Goal: Task Accomplishment & Management: Complete application form

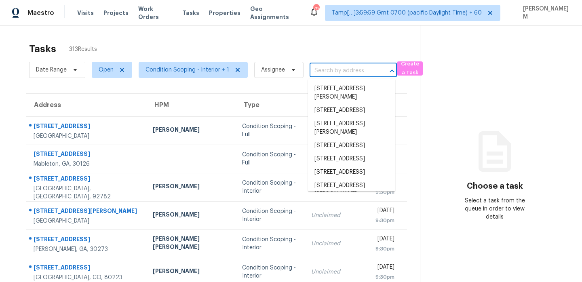
click at [327, 75] on input "text" at bounding box center [342, 71] width 65 height 13
paste input "1029 S Cheshire Ln, Gilbert, AZ 85296"
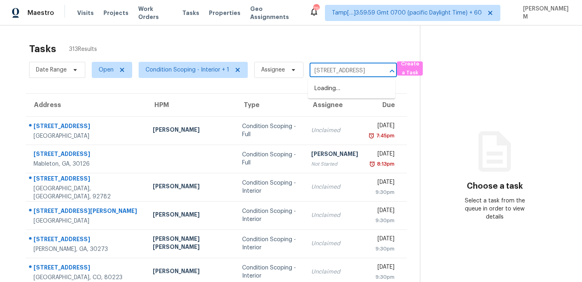
scroll to position [0, 41]
click at [326, 70] on input "1029 S Cheshire Ln, Gilbert, AZ 85296" at bounding box center [342, 71] width 65 height 13
click at [348, 71] on input "1029 S Cheshire Ln,Gilbert, AZ 85296" at bounding box center [342, 71] width 65 height 13
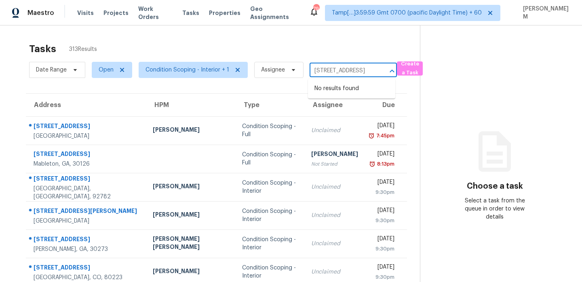
click at [345, 69] on input "1029 S Cheshire Ln,Gilbert, AZ 85296" at bounding box center [342, 71] width 65 height 13
click at [366, 72] on input "1029 S Cheshire Ln,Gilbert, AZ 85296" at bounding box center [342, 71] width 65 height 13
type input "[STREET_ADDRESS]"
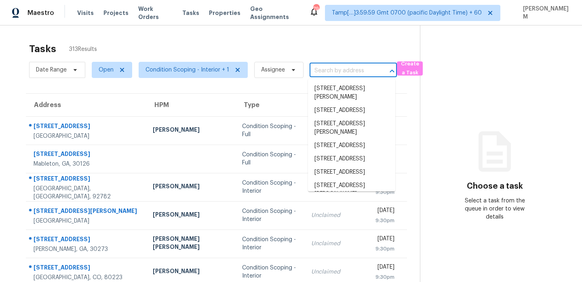
paste input "[STREET_ADDRESS]"
type input "[STREET_ADDRESS]"
click at [338, 68] on input "text" at bounding box center [342, 71] width 65 height 13
paste input "[STREET_ADDRESS]"
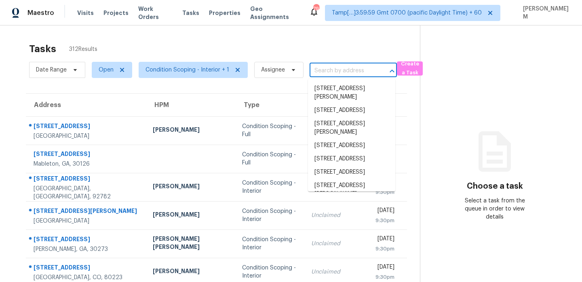
type input "[STREET_ADDRESS]"
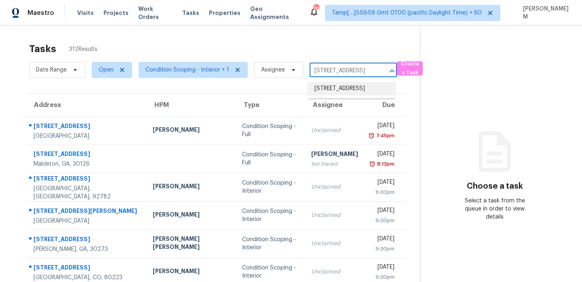
click at [355, 89] on li "1029 S Cheshire Ln, Gilbert, AZ 85296" at bounding box center [351, 88] width 87 height 13
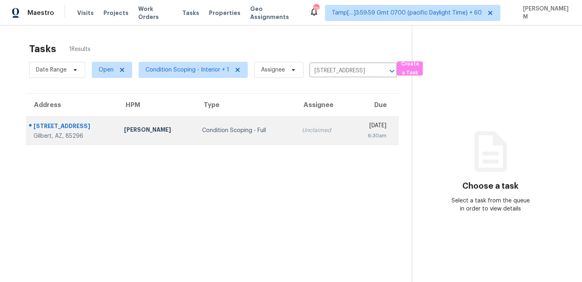
click at [310, 136] on td "Unclaimed" at bounding box center [322, 130] width 55 height 28
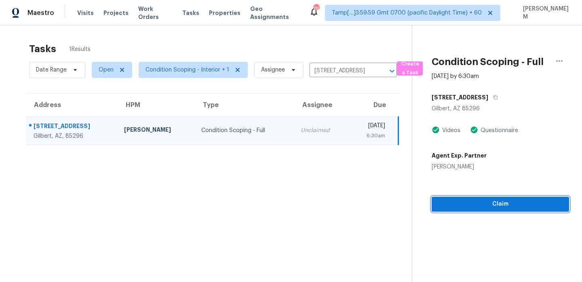
click at [520, 207] on span "Claim" at bounding box center [500, 204] width 124 height 10
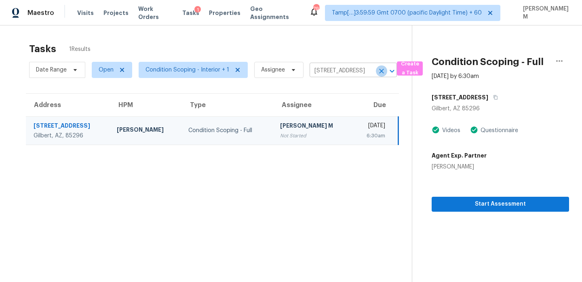
click at [380, 72] on icon "Clear" at bounding box center [382, 71] width 8 height 8
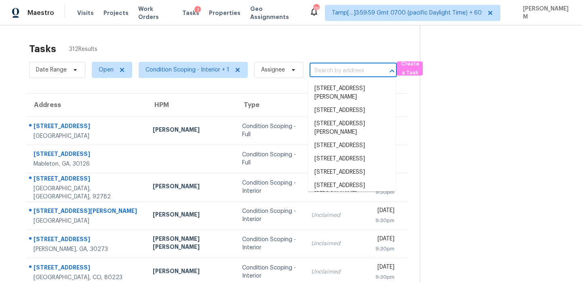
click at [330, 72] on input "text" at bounding box center [342, 71] width 65 height 13
paste input "326 Plumosa Ave, Vista, CA 92083"
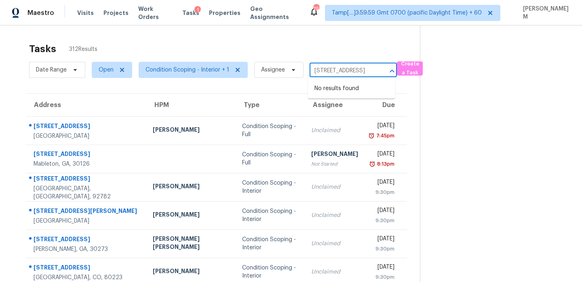
type input "326 Plumosa Ave, Vista, CA 92083"
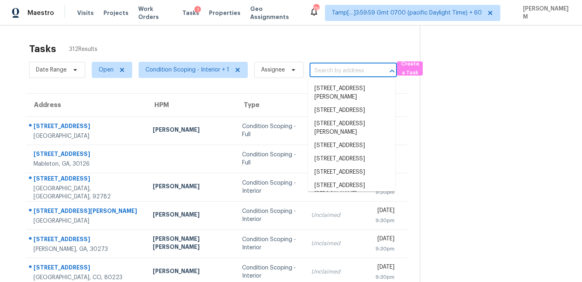
click at [338, 68] on input "text" at bounding box center [342, 71] width 65 height 13
click at [338, 72] on input "text" at bounding box center [342, 71] width 65 height 13
paste input "[STREET_ADDRESS]"
type input "[STREET_ADDRESS]"
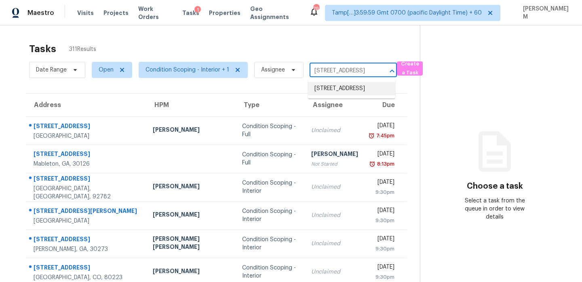
click at [349, 91] on li "[STREET_ADDRESS]" at bounding box center [351, 88] width 87 height 13
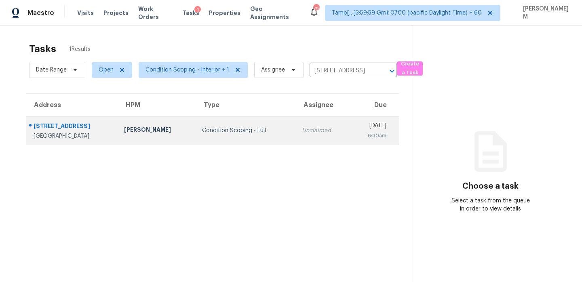
click at [302, 133] on div "Unclaimed" at bounding box center [323, 131] width 42 height 8
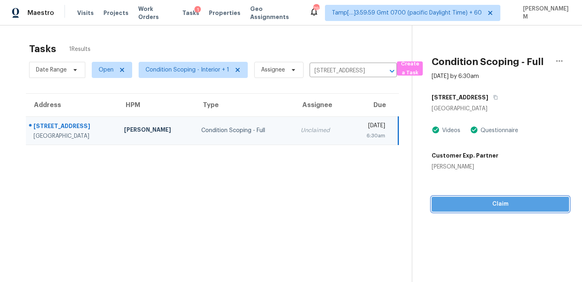
click at [508, 207] on span "Claim" at bounding box center [500, 204] width 124 height 10
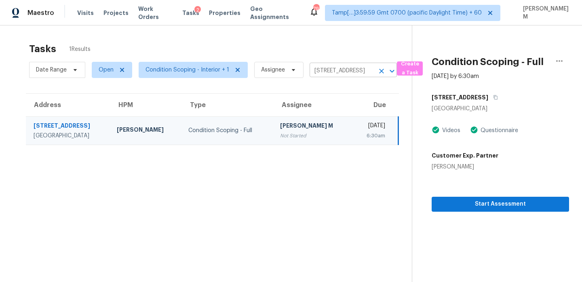
click at [334, 68] on input "326 Plumosa Ave, Vista, CA 92083" at bounding box center [342, 71] width 65 height 13
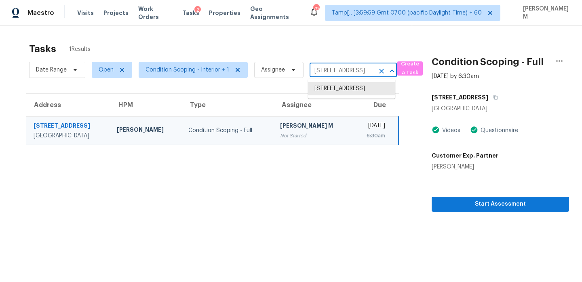
click at [334, 68] on input "326 Plumosa Ave, Vista, CA 92083" at bounding box center [342, 71] width 65 height 13
paste input "[STREET_ADDRESS][PERSON_NAME]"
click at [341, 92] on li "326 Plumosa Ave, Vista, CA 92083" at bounding box center [351, 88] width 87 height 13
click at [364, 71] on input "326 Plumosa Ave, Vista, CA 92083" at bounding box center [342, 71] width 65 height 13
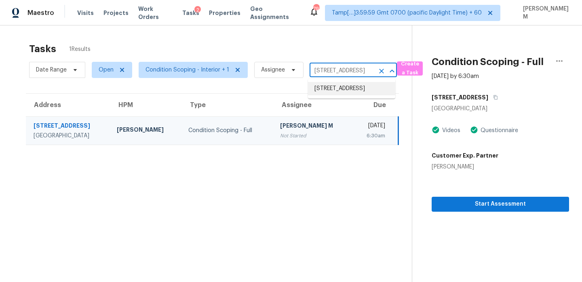
paste input "44014 W McCord Dr, Maricopa, AZ 85138"
type input "44014 W McCord Dr, Maricopa, AZ 85138"
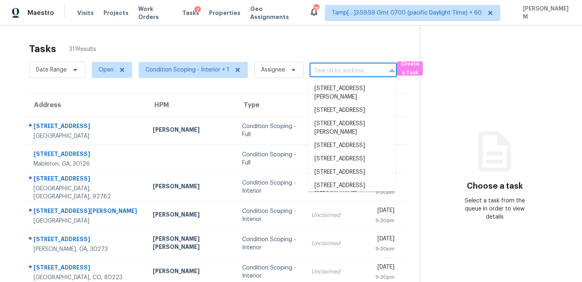
click at [331, 71] on input "text" at bounding box center [342, 71] width 65 height 13
type input "44014 W McCord Dr, Maricopa, AZ 85138"
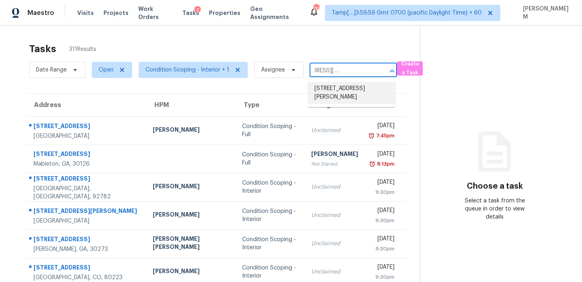
click at [346, 88] on li "44014 W McCord Dr, Maricopa, AZ 85138" at bounding box center [351, 93] width 87 height 22
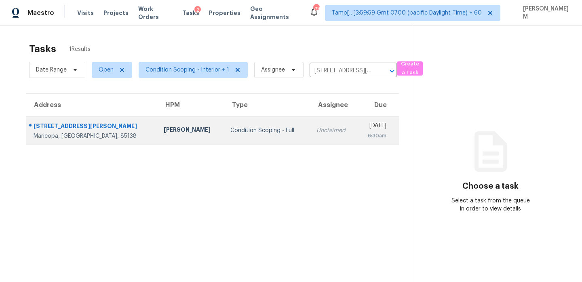
click at [316, 133] on div "Unclaimed" at bounding box center [333, 131] width 34 height 8
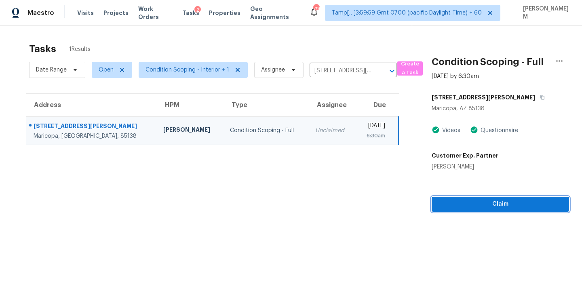
click at [466, 201] on span "Claim" at bounding box center [500, 204] width 124 height 10
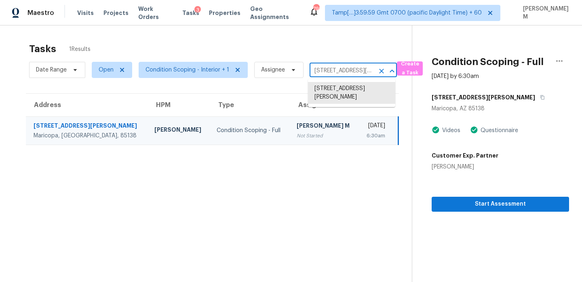
click at [341, 73] on input "44014 W McCord Dr, Maricopa, AZ 85138" at bounding box center [342, 71] width 65 height 13
paste input "983 N Brandon Dr, Chandler, AZ 85226"
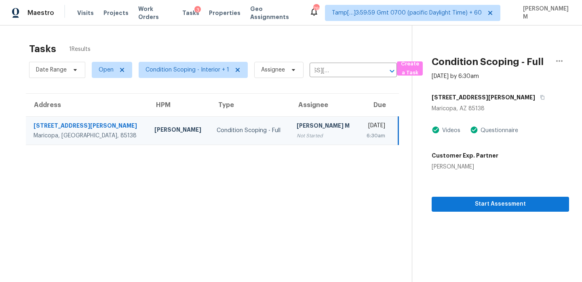
type input "44014 W McCord Dr, Maricopa, AZ 85138"
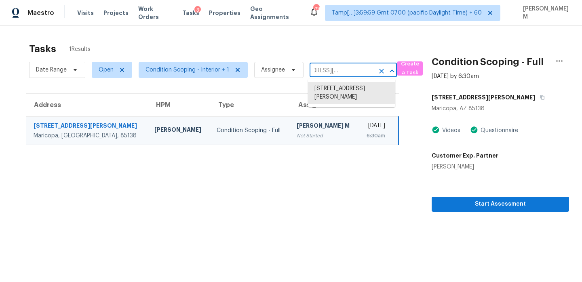
scroll to position [0, 0]
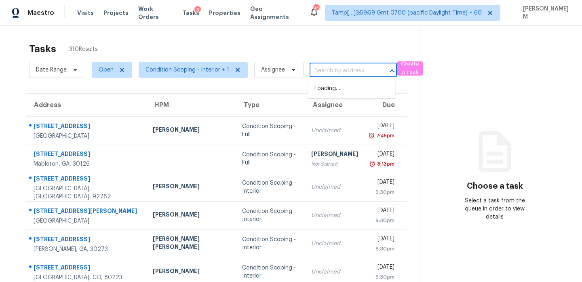
click at [330, 71] on input "text" at bounding box center [342, 71] width 65 height 13
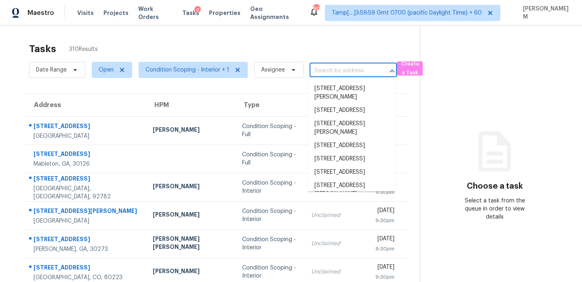
paste input "983 N Brandon Dr, Chandler, AZ 85226"
type input "983 N Brandon Dr, Chandler, AZ 85226"
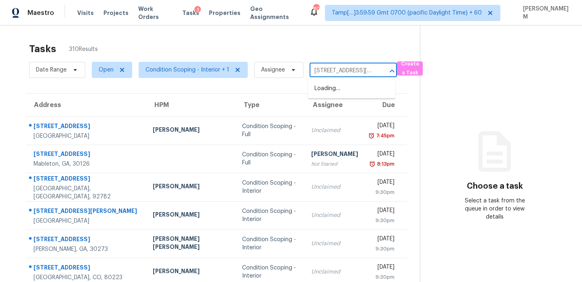
scroll to position [0, 42]
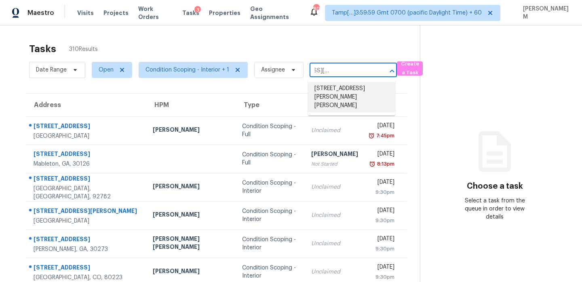
click at [348, 87] on li "983 N Brandon Dr, Chandler, AZ 85226" at bounding box center [351, 97] width 87 height 30
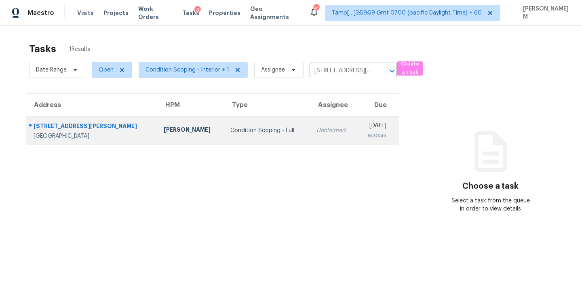
click at [320, 137] on td "Unclaimed" at bounding box center [333, 130] width 47 height 28
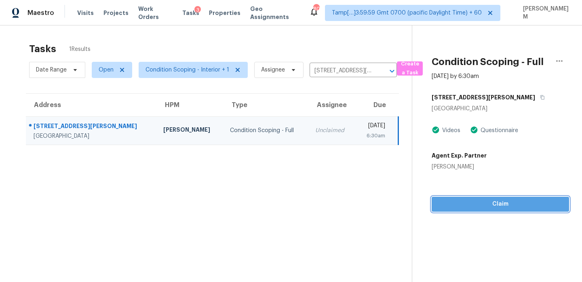
click at [525, 209] on button "Claim" at bounding box center [500, 204] width 137 height 15
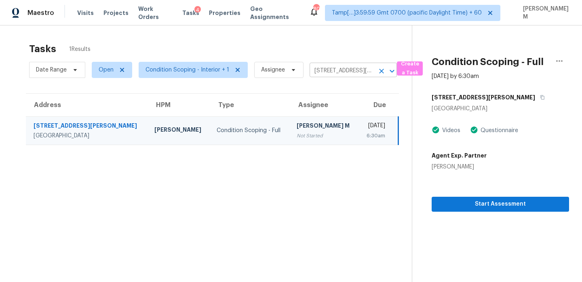
click at [331, 68] on input "983 N Brandon Dr, Chandler, AZ 85226" at bounding box center [342, 71] width 65 height 13
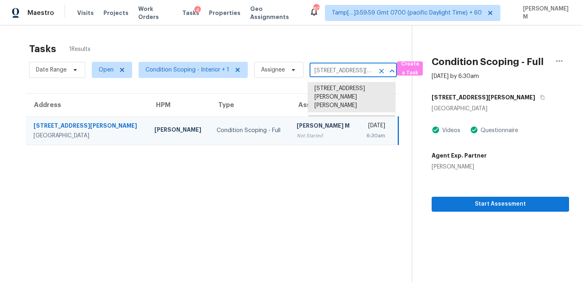
click at [331, 68] on input "983 N Brandon Dr, Chandler, AZ 85226" at bounding box center [342, 71] width 65 height 13
paste input "3604 Sandy Brown Ave, North Las Vegas, NV 89031"
type input "3604 Sandy Brown Ave, North Las Vegas, NV 89031"
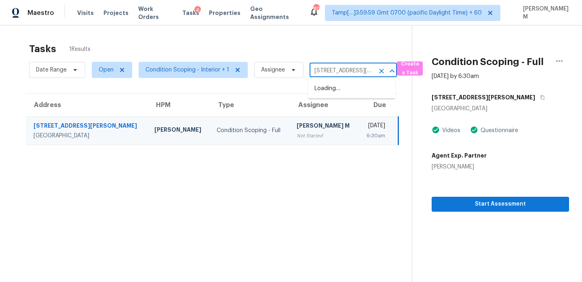
scroll to position [0, 76]
click at [344, 96] on li "3604 Sandy Brown Ave, North Las Vegas, NV 89031" at bounding box center [351, 93] width 87 height 22
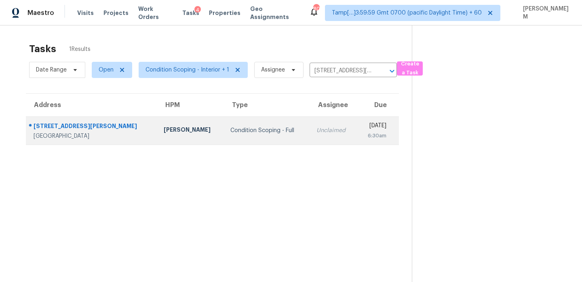
click at [310, 135] on td "Unclaimed" at bounding box center [333, 130] width 47 height 28
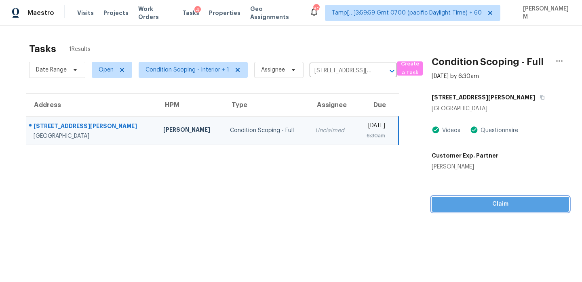
click at [511, 209] on span "Claim" at bounding box center [500, 204] width 124 height 10
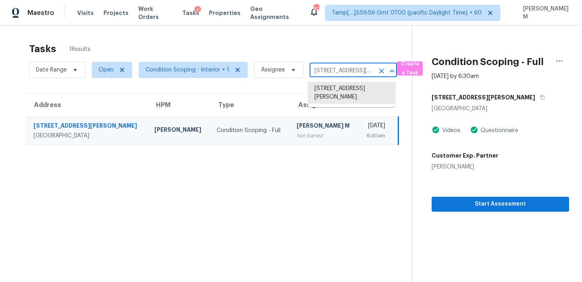
click at [335, 67] on input "3604 Sandy Brown Ave, North Las Vegas, NV 89031" at bounding box center [342, 71] width 65 height 13
paste input "[STREET_ADDRESS][PERSON_NAME]"
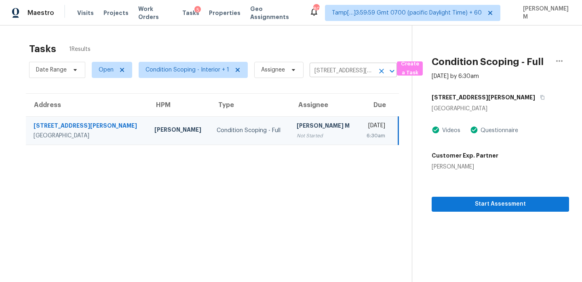
click at [343, 74] on input "3604 Sandy Brown Ave, North Las Vegas, NV 89031" at bounding box center [342, 71] width 65 height 13
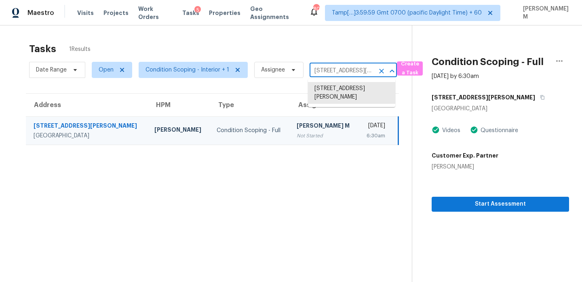
paste input "[STREET_ADDRESS][PERSON_NAME]"
type input "[STREET_ADDRESS][PERSON_NAME]"
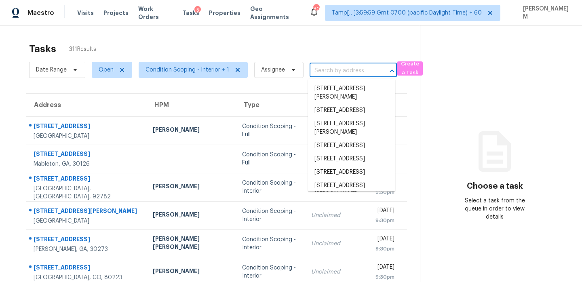
click at [340, 70] on input "text" at bounding box center [342, 71] width 65 height 13
paste input "[STREET_ADDRESS][PERSON_NAME]"
type input "[STREET_ADDRESS][PERSON_NAME]"
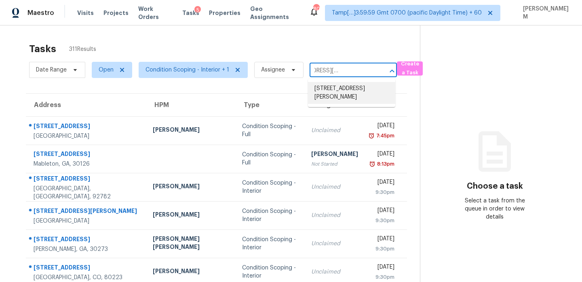
click at [347, 90] on li "[STREET_ADDRESS][PERSON_NAME]" at bounding box center [351, 93] width 87 height 22
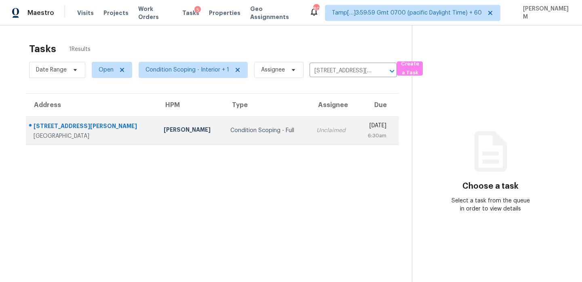
click at [357, 144] on td "[DATE] 6:30am" at bounding box center [378, 130] width 42 height 28
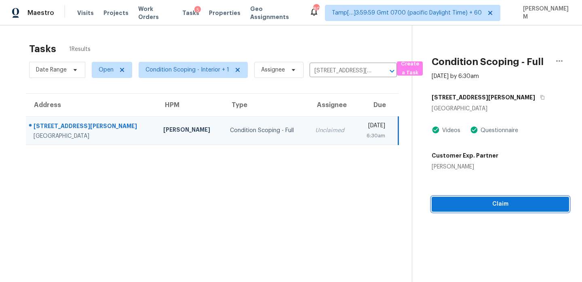
click at [486, 206] on span "Claim" at bounding box center [500, 204] width 124 height 10
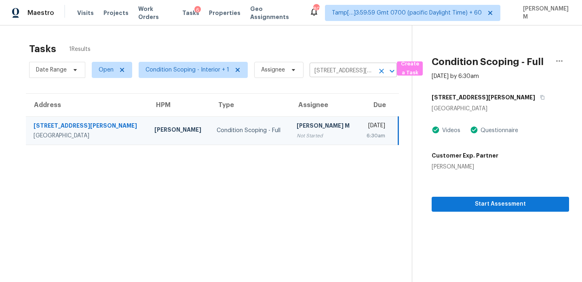
click at [338, 69] on input "[STREET_ADDRESS][PERSON_NAME]" at bounding box center [342, 71] width 65 height 13
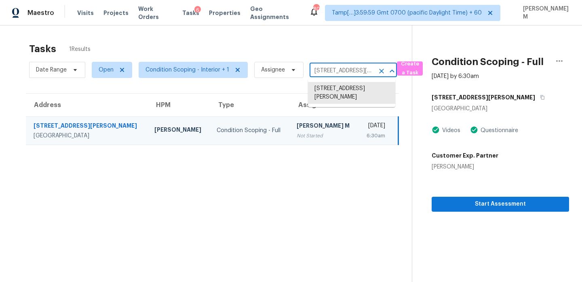
paste input "[STREET_ADDRESS]"
click at [330, 97] on li "11644 N Carson Way, Gold River, CA 95670" at bounding box center [351, 93] width 87 height 22
click at [359, 72] on input "11644 N Carson Way, Gold River, CA 95670" at bounding box center [342, 71] width 65 height 13
paste input "5153 W Coolidge St, Goodyear, AZ 85395"
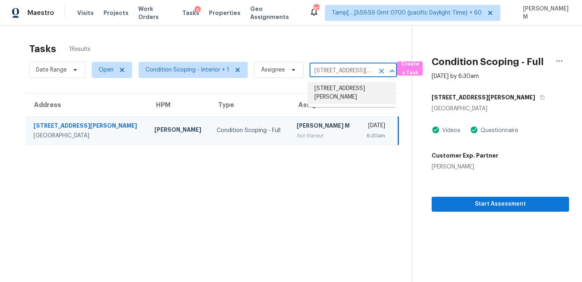
type input "[STREET_ADDRESS][PERSON_NAME]"
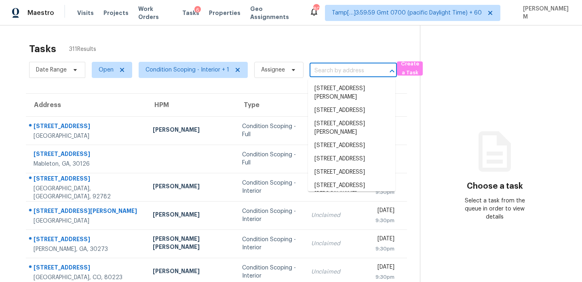
click at [321, 72] on input "text" at bounding box center [342, 71] width 65 height 13
paste input "[STREET_ADDRESS][PERSON_NAME]"
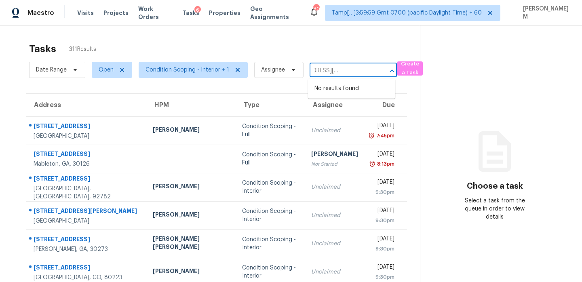
type input "[STREET_ADDRESS][PERSON_NAME]"
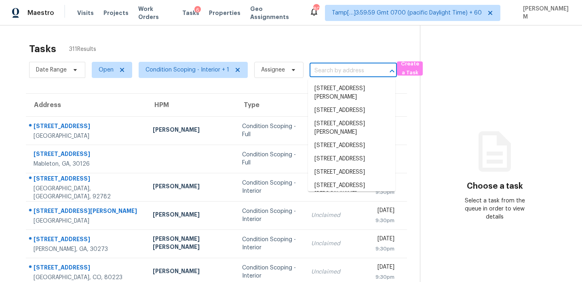
paste input "[STREET_ADDRESS][PERSON_NAME]"
type input "[STREET_ADDRESS][PERSON_NAME]"
click at [333, 74] on input "text" at bounding box center [342, 71] width 65 height 13
paste input "[STREET_ADDRESS][PERSON_NAME]"
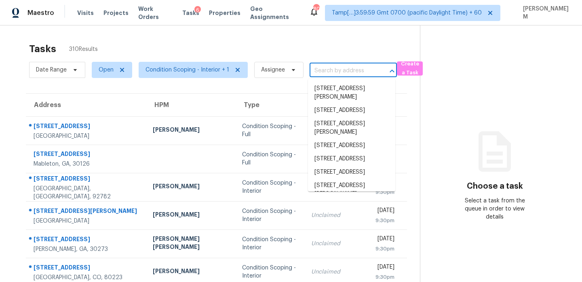
type input "[STREET_ADDRESS][PERSON_NAME]"
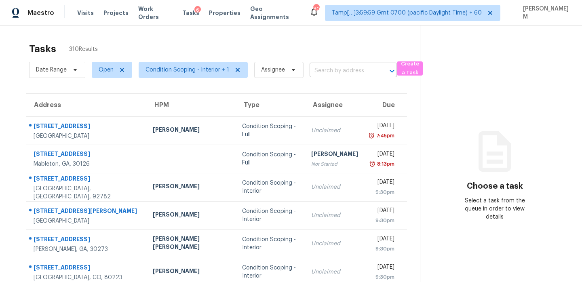
click at [343, 73] on input "text" at bounding box center [342, 71] width 65 height 13
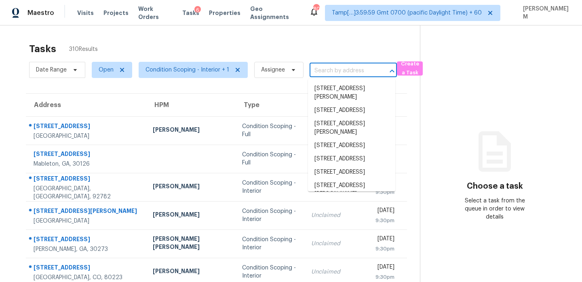
paste input "[STREET_ADDRESS][PERSON_NAME]"
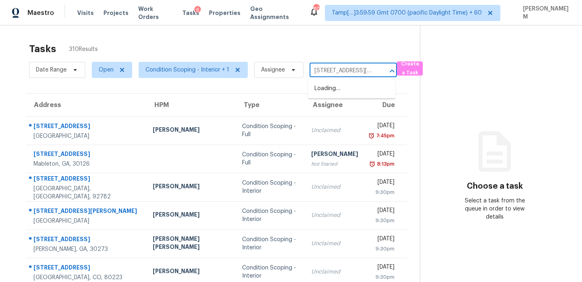
scroll to position [0, 52]
type input "[STREET_ADDRESS][PERSON_NAME]"
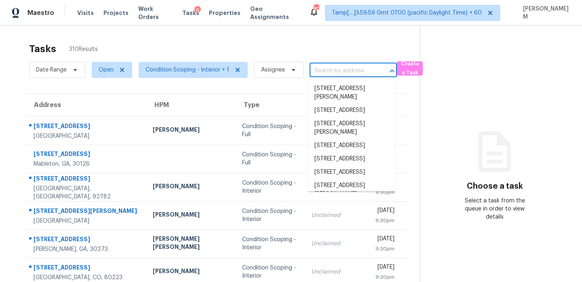
scroll to position [0, 0]
paste input "[STREET_ADDRESS][PERSON_NAME]"
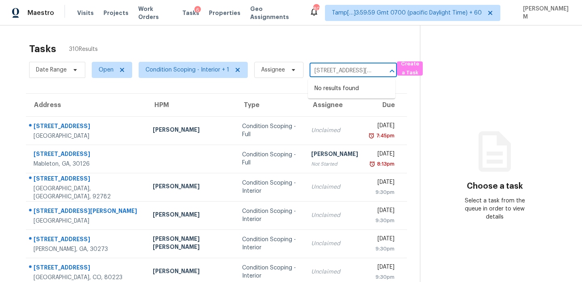
scroll to position [0, 52]
click at [329, 72] on input "[STREET_ADDRESS][PERSON_NAME]" at bounding box center [342, 71] width 65 height 13
type input "[STREET_ADDRESS][PERSON_NAME]"
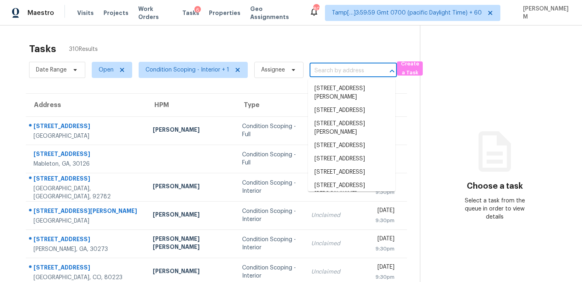
paste input "[STREET_ADDRESS][PERSON_NAME]"
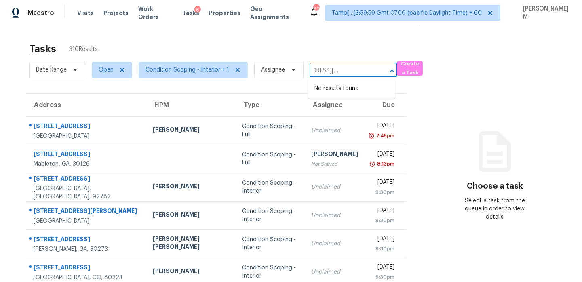
type input "[STREET_ADDRESS][PERSON_NAME]"
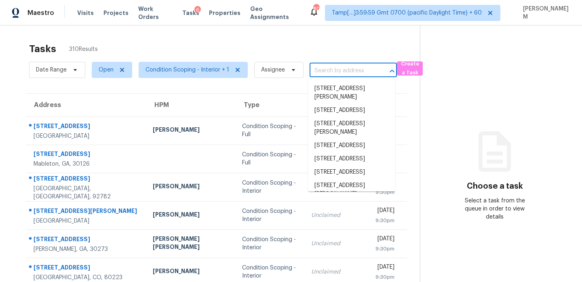
scroll to position [0, 0]
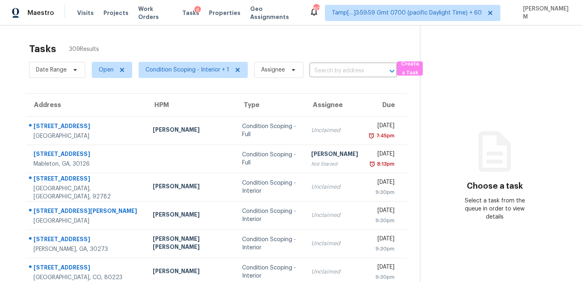
click at [335, 70] on input "text" at bounding box center [342, 71] width 65 height 13
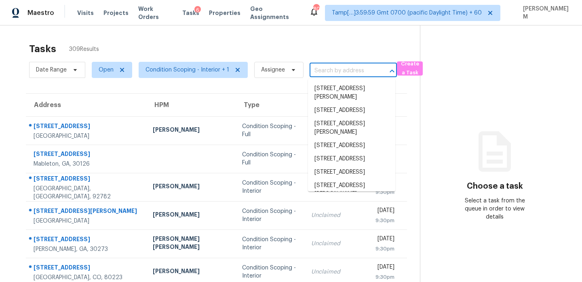
paste input "[STREET_ADDRESS]"
type input "[STREET_ADDRESS]"
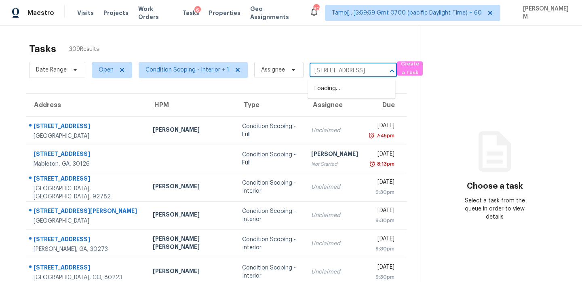
scroll to position [0, 57]
click at [350, 89] on li "[STREET_ADDRESS]" at bounding box center [351, 88] width 87 height 13
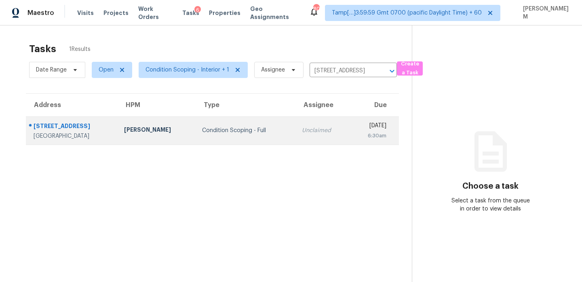
click at [302, 129] on div "Unclaimed" at bounding box center [323, 131] width 42 height 8
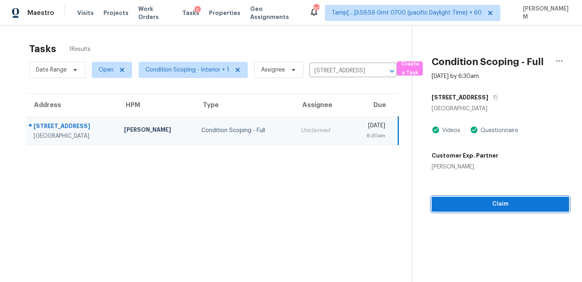
click at [481, 203] on span "Claim" at bounding box center [500, 204] width 124 height 10
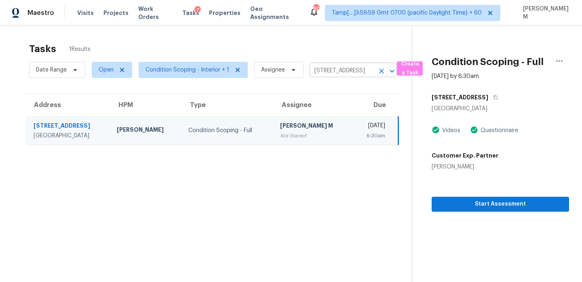
click at [336, 72] on input "[STREET_ADDRESS]" at bounding box center [342, 71] width 65 height 13
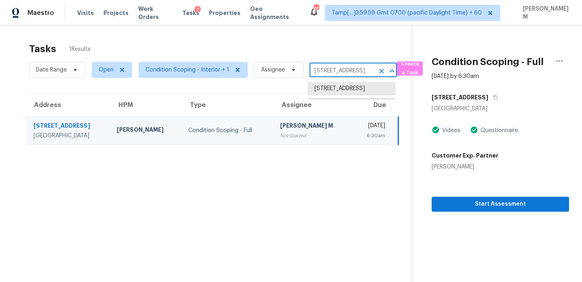
paste input "[STREET_ADDRESS][PERSON_NAME]"
click at [342, 72] on input "[STREET_ADDRESS]" at bounding box center [342, 71] width 65 height 13
paste input "[STREET_ADDRESS]"
type input "[STREET_ADDRESS]"
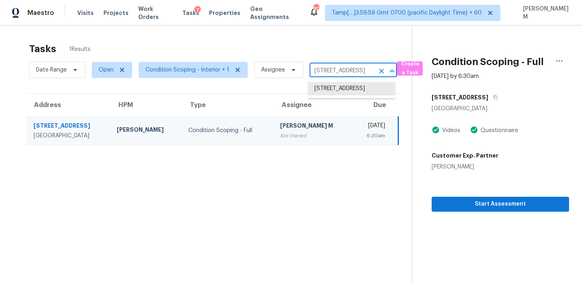
scroll to position [0, 46]
click at [348, 88] on li "[STREET_ADDRESS]" at bounding box center [351, 88] width 87 height 13
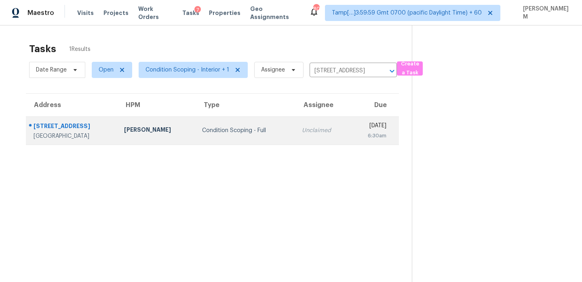
click at [302, 130] on div "Unclaimed" at bounding box center [323, 131] width 42 height 8
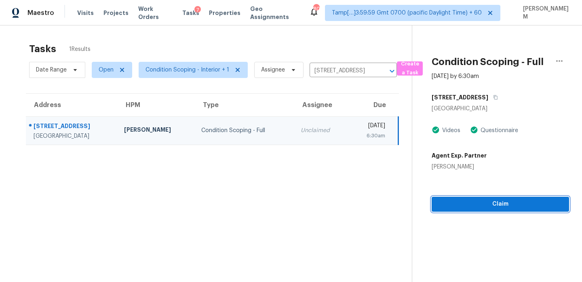
click at [496, 205] on span "Claim" at bounding box center [500, 204] width 124 height 10
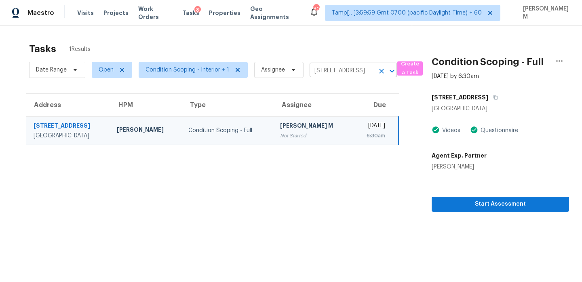
click at [337, 71] on input "194 W Love Rd, San Tan Valley, AZ 85143" at bounding box center [342, 71] width 65 height 13
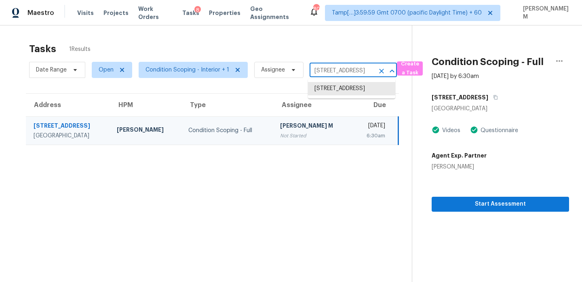
click at [337, 71] on input "194 W Love Rd, San Tan Valley, AZ 85143" at bounding box center [342, 71] width 65 height 13
paste input "5153 W Coolidge St, Goodyear, AZ 85395"
type input "15153 W Coolidge St, Goodyear, AZ 85395"
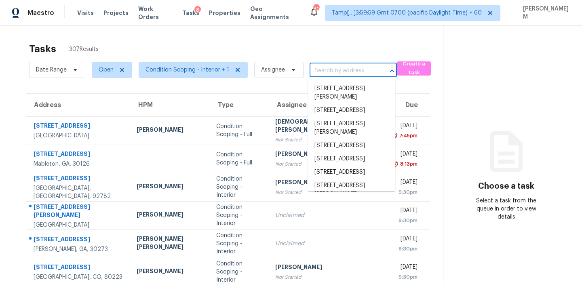
click at [321, 73] on input "text" at bounding box center [342, 71] width 65 height 13
paste input "[STREET_ADDRESS]"
type input "[STREET_ADDRESS]"
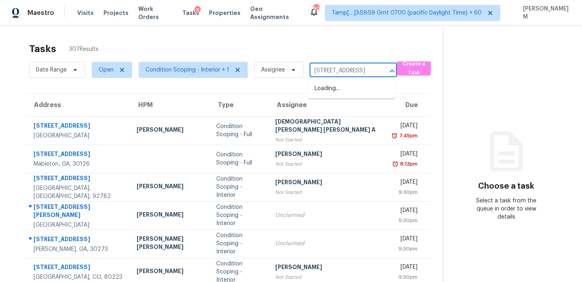
scroll to position [0, 41]
click at [342, 94] on li "[STREET_ADDRESS]" at bounding box center [351, 88] width 87 height 13
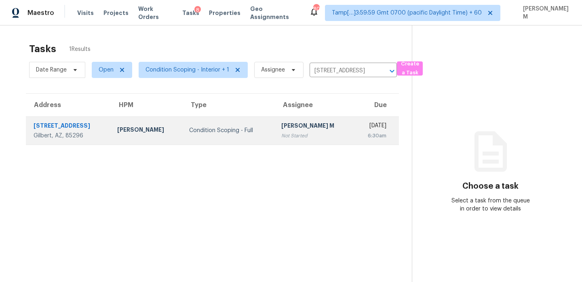
click at [300, 135] on div "Not Started" at bounding box center [314, 136] width 66 height 8
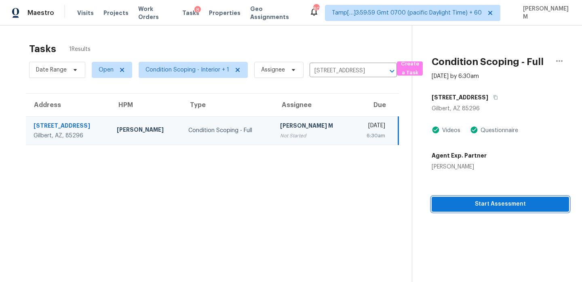
click at [515, 207] on span "Start Assessment" at bounding box center [500, 204] width 124 height 10
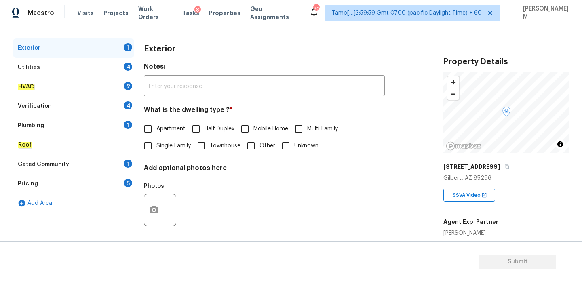
scroll to position [107, 0]
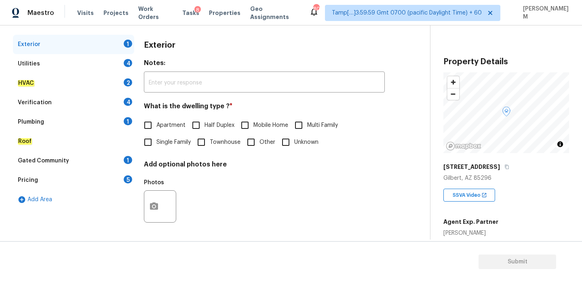
click at [146, 141] on input "Single Family" at bounding box center [147, 142] width 17 height 17
checkbox input "true"
click at [152, 205] on icon "button" at bounding box center [154, 206] width 8 height 7
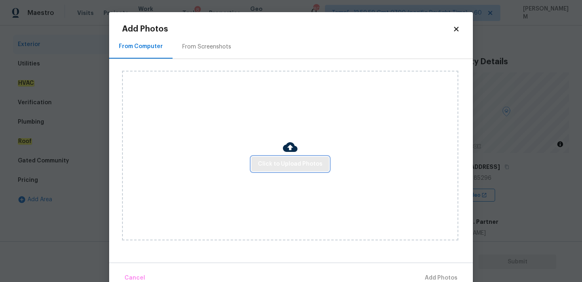
click at [264, 166] on span "Click to Upload Photos" at bounding box center [290, 164] width 65 height 10
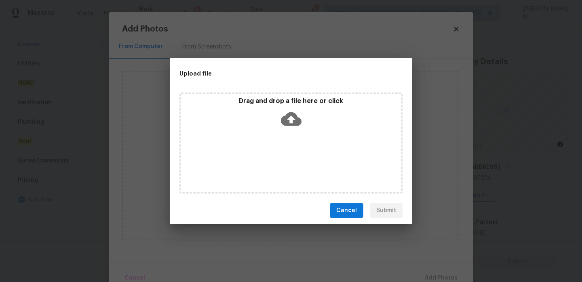
click at [299, 117] on icon at bounding box center [291, 119] width 21 height 14
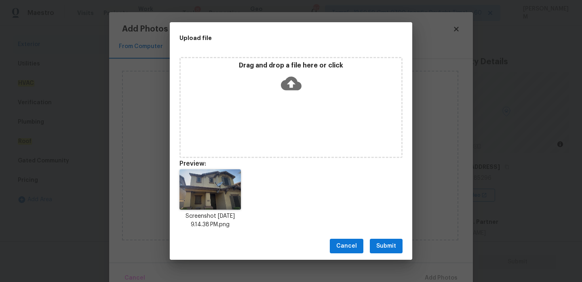
scroll to position [6, 0]
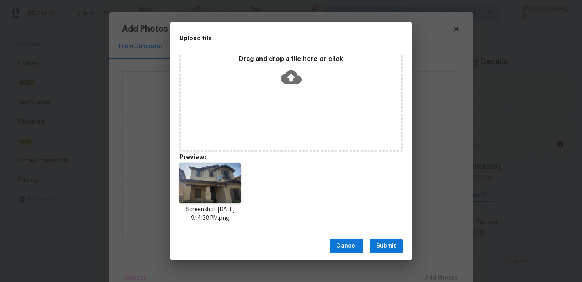
click at [395, 246] on span "Submit" at bounding box center [386, 246] width 20 height 10
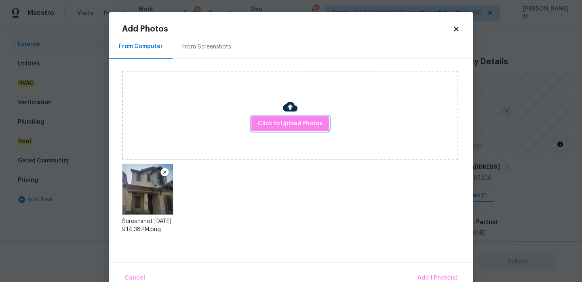
scroll to position [17, 0]
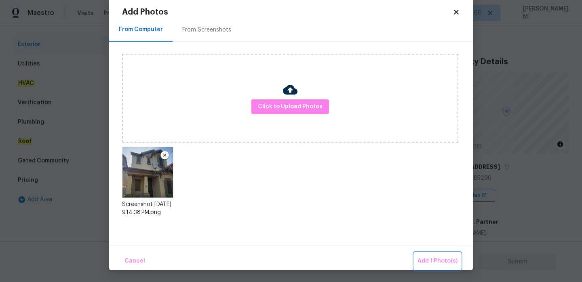
click at [445, 258] on span "Add 1 Photo(s)" at bounding box center [438, 261] width 40 height 10
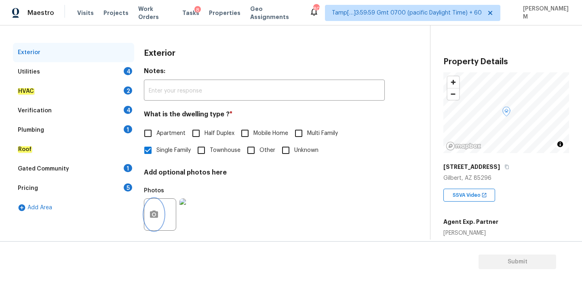
scroll to position [98, 0]
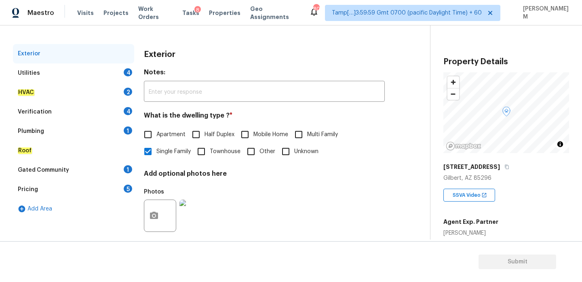
click at [65, 65] on div "Utilities 4" at bounding box center [73, 72] width 121 height 19
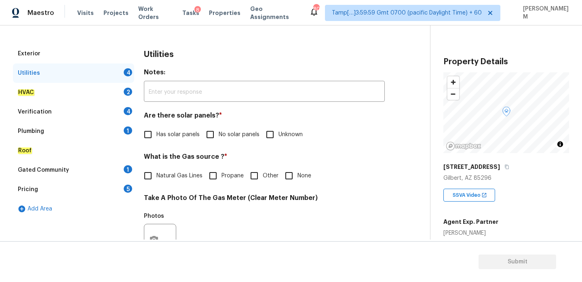
click at [207, 130] on input "No solar panels" at bounding box center [210, 134] width 17 height 17
checkbox input "true"
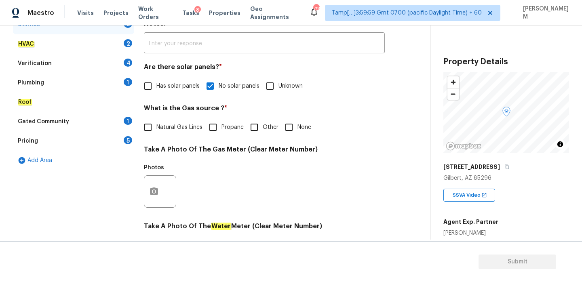
scroll to position [149, 0]
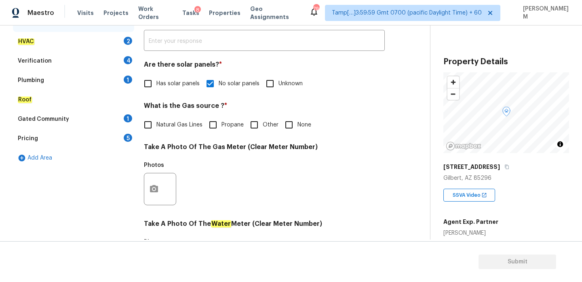
click at [257, 127] on input "Other" at bounding box center [254, 124] width 17 height 17
checkbox input "true"
click at [288, 127] on input "None" at bounding box center [289, 124] width 17 height 17
checkbox input "true"
checkbox input "false"
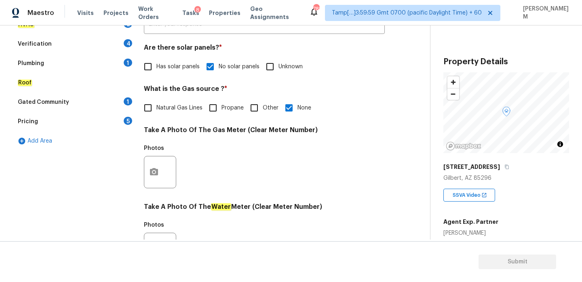
scroll to position [174, 0]
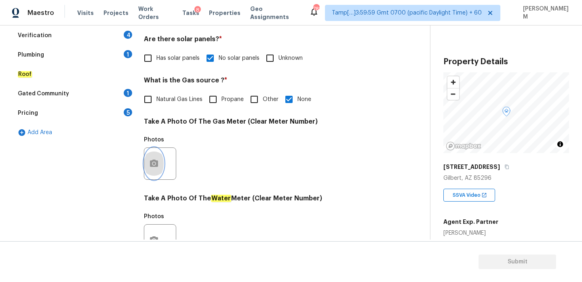
click at [152, 165] on icon "button" at bounding box center [154, 164] width 10 height 10
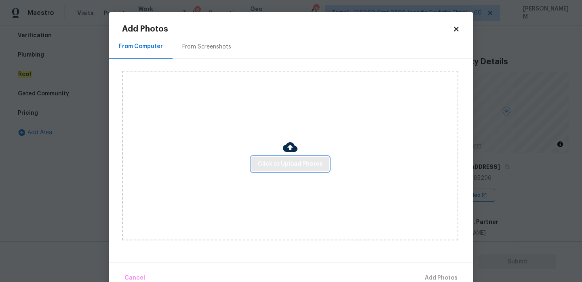
click at [288, 163] on span "Click to Upload Photos" at bounding box center [290, 164] width 65 height 10
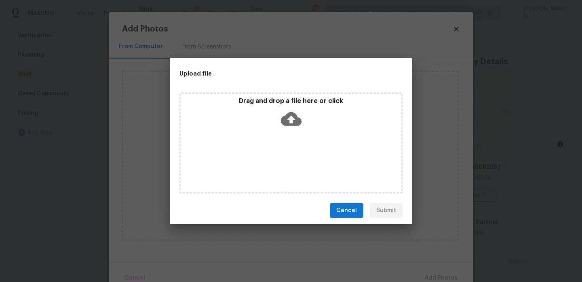
click at [284, 124] on icon at bounding box center [291, 119] width 21 height 14
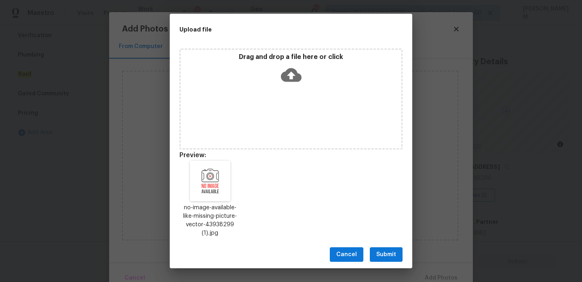
click at [384, 251] on span "Submit" at bounding box center [386, 255] width 20 height 10
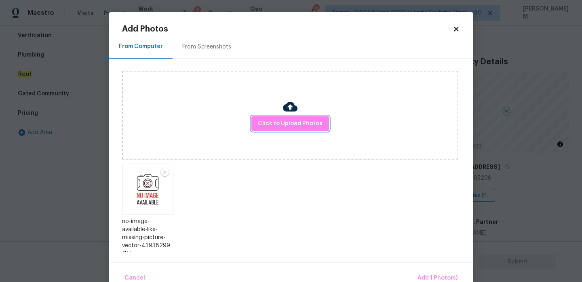
scroll to position [5, 0]
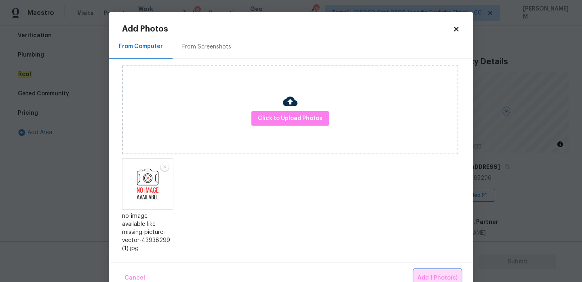
click at [439, 278] on span "Add 1 Photo(s)" at bounding box center [438, 278] width 40 height 10
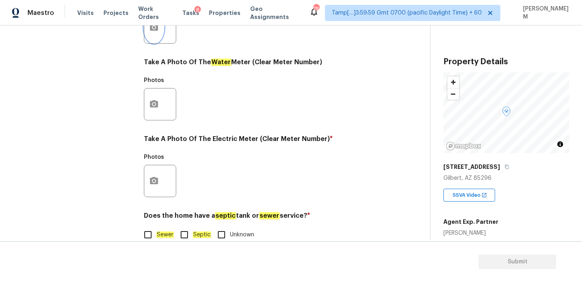
scroll to position [311, 0]
click at [157, 177] on icon "button" at bounding box center [154, 181] width 10 height 10
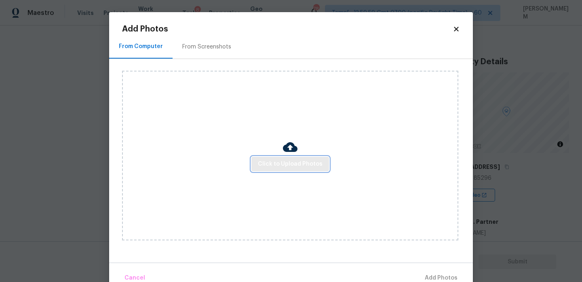
click at [278, 162] on span "Click to Upload Photos" at bounding box center [290, 164] width 65 height 10
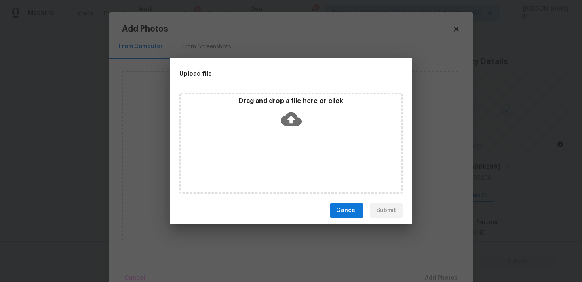
click at [295, 121] on icon at bounding box center [291, 119] width 21 height 14
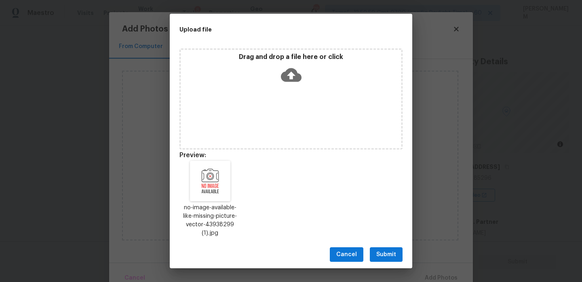
click at [399, 255] on button "Submit" at bounding box center [386, 254] width 33 height 15
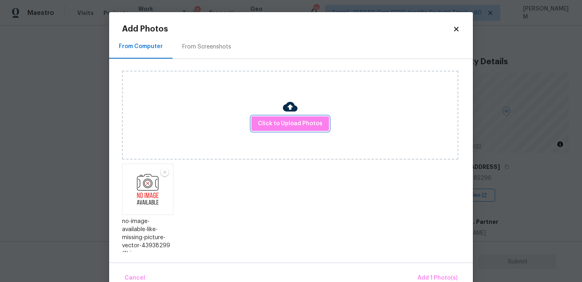
scroll to position [5, 0]
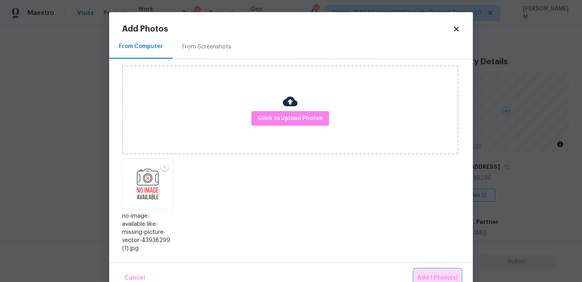
click at [435, 275] on span "Add 1 Photo(s)" at bounding box center [438, 278] width 40 height 10
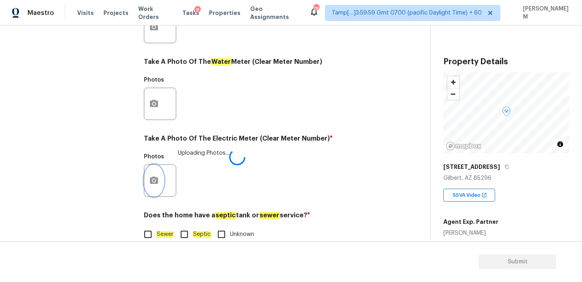
scroll to position [326, 0]
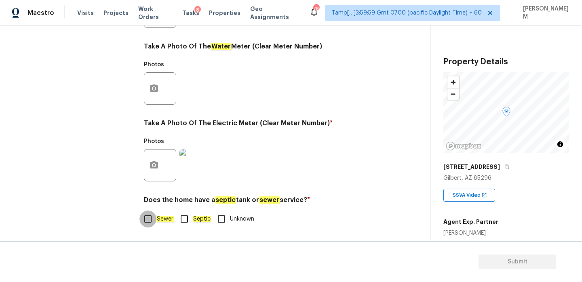
click at [150, 220] on input "Sewer" at bounding box center [147, 219] width 17 height 17
checkbox input "true"
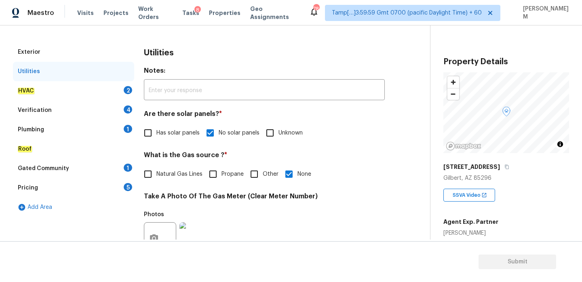
scroll to position [93, 0]
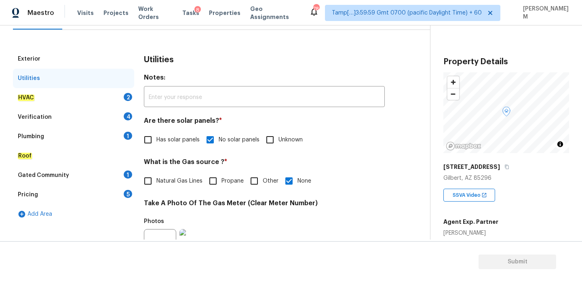
click at [80, 101] on div "HVAC 2" at bounding box center [73, 97] width 121 height 19
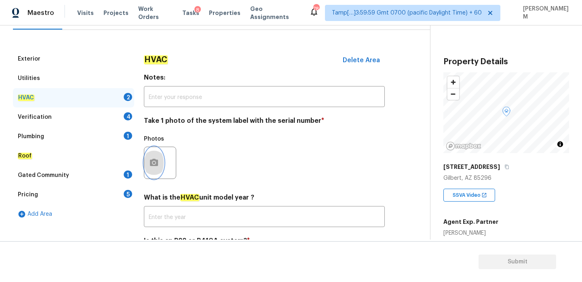
click at [148, 162] on button "button" at bounding box center [153, 163] width 19 height 32
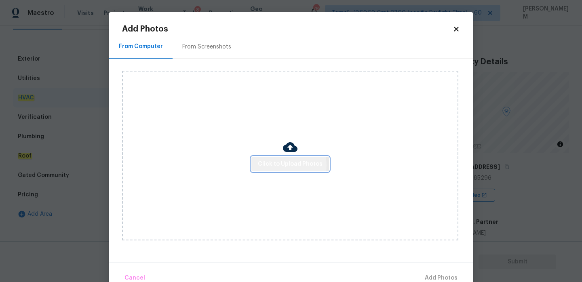
click at [284, 165] on span "Click to Upload Photos" at bounding box center [290, 164] width 65 height 10
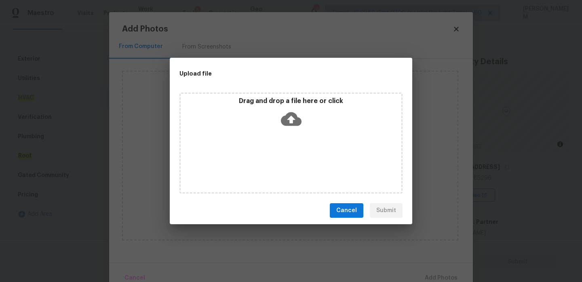
click at [289, 115] on icon at bounding box center [291, 119] width 21 height 14
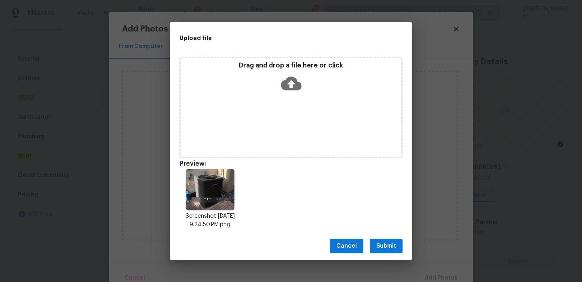
click at [395, 240] on button "Submit" at bounding box center [386, 246] width 33 height 15
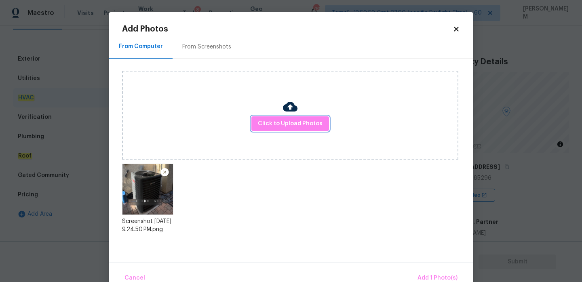
scroll to position [17, 0]
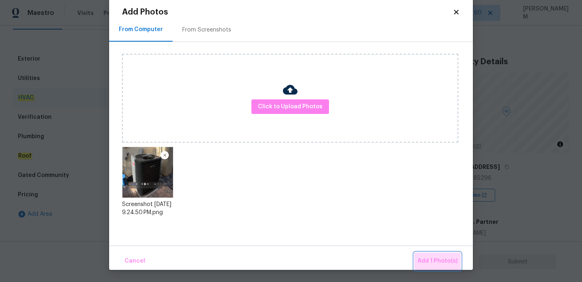
click at [438, 267] on button "Add 1 Photo(s)" at bounding box center [437, 261] width 46 height 17
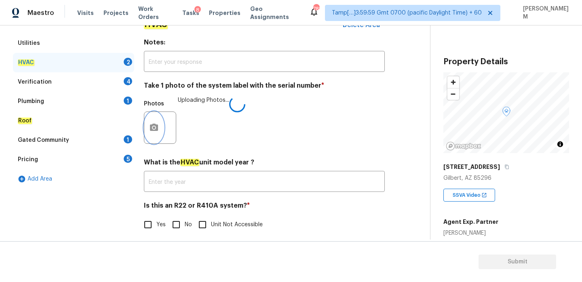
scroll to position [134, 0]
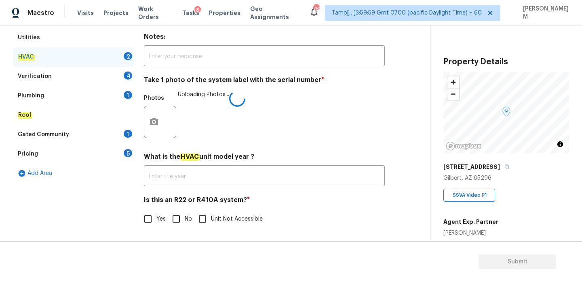
click at [150, 218] on input "Yes" at bounding box center [147, 219] width 17 height 17
checkbox input "true"
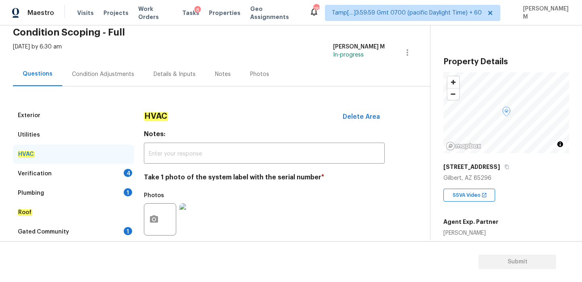
scroll to position [0, 0]
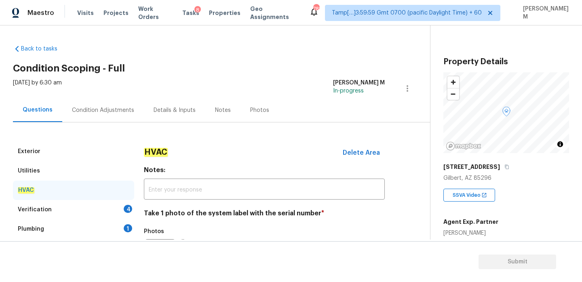
click at [98, 164] on div "Utilities" at bounding box center [73, 170] width 121 height 19
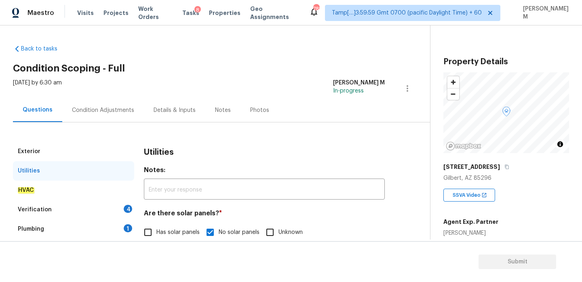
click at [73, 152] on div "Exterior" at bounding box center [73, 151] width 121 height 19
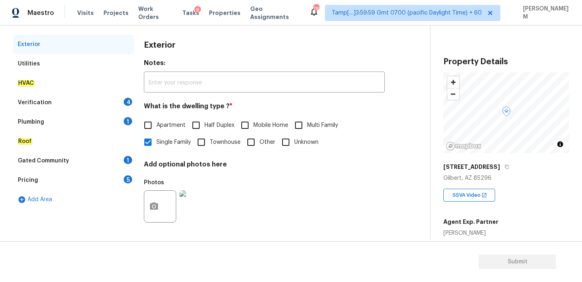
scroll to position [54, 0]
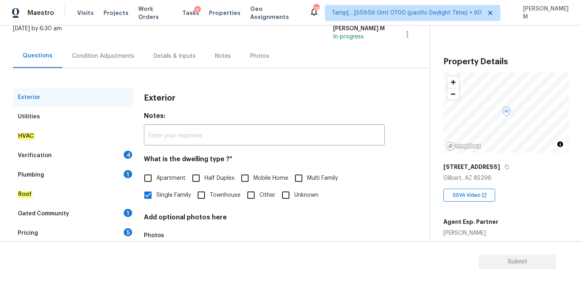
click at [53, 125] on div "Utilities" at bounding box center [73, 116] width 121 height 19
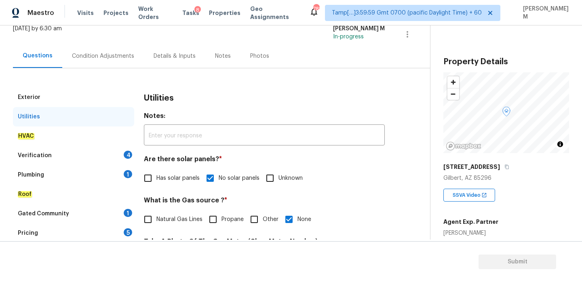
click at [53, 137] on div "HVAC" at bounding box center [73, 136] width 121 height 19
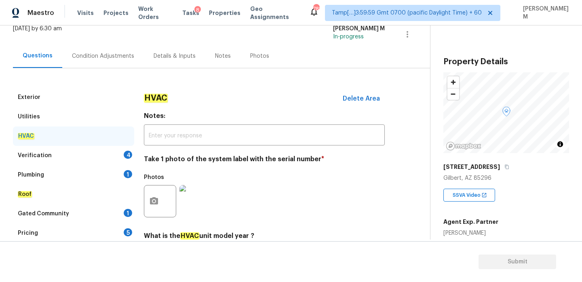
click at [54, 150] on div "Verification 4" at bounding box center [73, 155] width 121 height 19
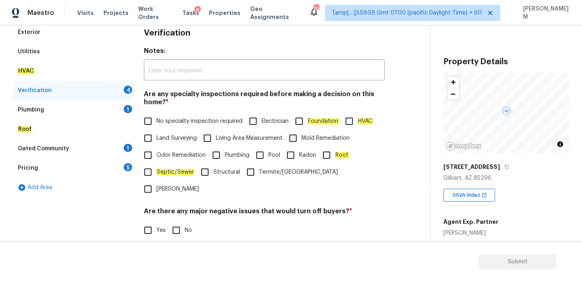
scroll to position [113, 0]
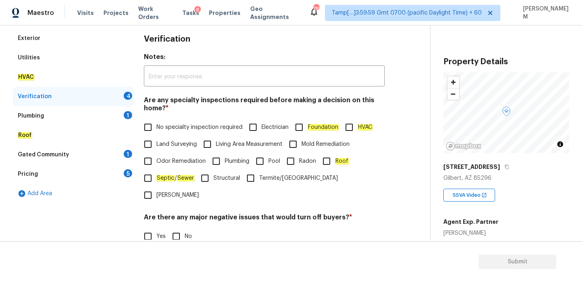
click at [139, 124] on input "No specialty inspection required" at bounding box center [147, 127] width 17 height 17
checkbox input "true"
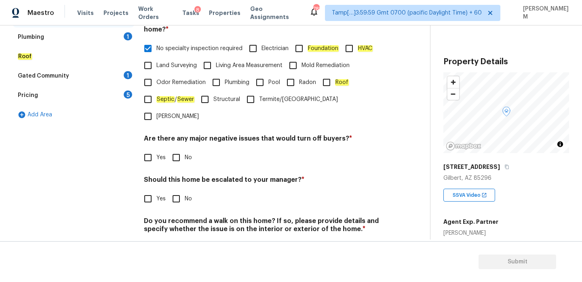
scroll to position [204, 0]
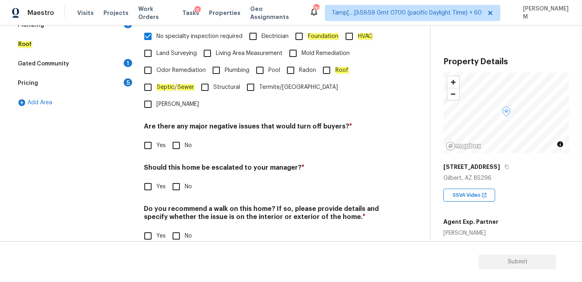
click at [176, 137] on input "No" at bounding box center [176, 145] width 17 height 17
checkbox input "true"
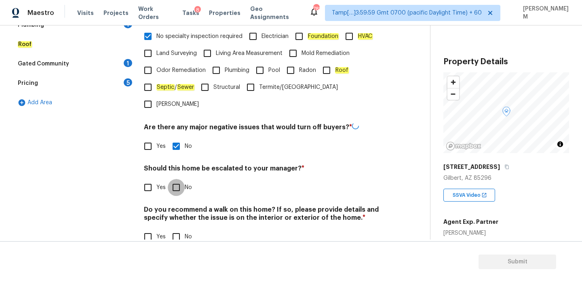
click at [179, 179] on input "No" at bounding box center [176, 187] width 17 height 17
checkbox input "true"
click at [151, 179] on input "Yes" at bounding box center [147, 187] width 17 height 17
checkbox input "true"
checkbox input "false"
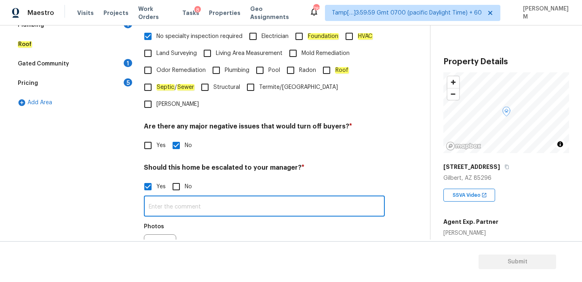
click at [213, 198] on input "text" at bounding box center [264, 207] width 241 height 19
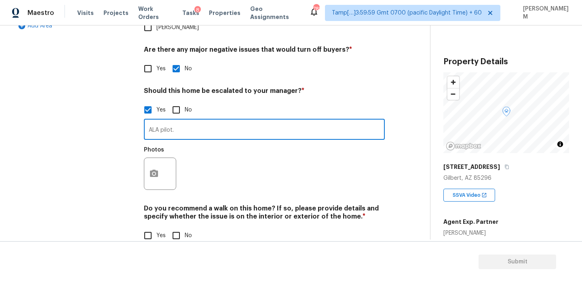
scroll to position [277, 0]
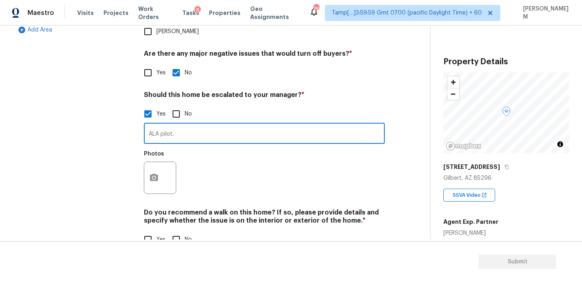
type input "ALA pilot."
click at [175, 231] on input "No" at bounding box center [176, 239] width 17 height 17
checkbox input "true"
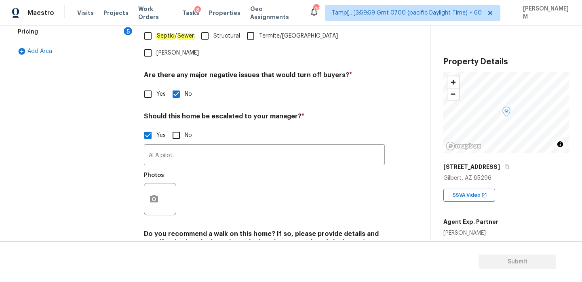
scroll to position [256, 0]
click at [159, 183] on button "button" at bounding box center [153, 199] width 19 height 32
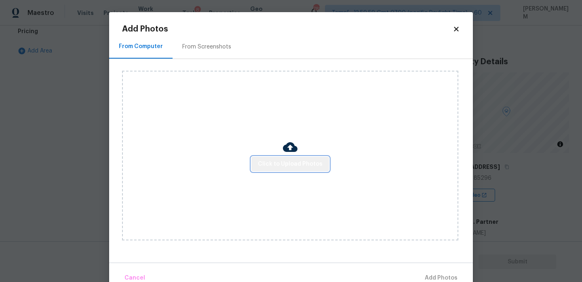
click at [316, 158] on button "Click to Upload Photos" at bounding box center [290, 164] width 78 height 15
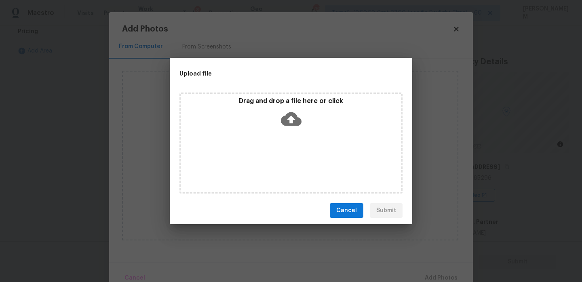
click at [289, 120] on icon at bounding box center [291, 119] width 21 height 21
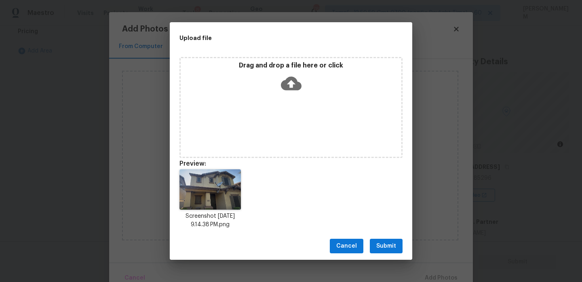
click at [385, 243] on span "Submit" at bounding box center [386, 246] width 20 height 10
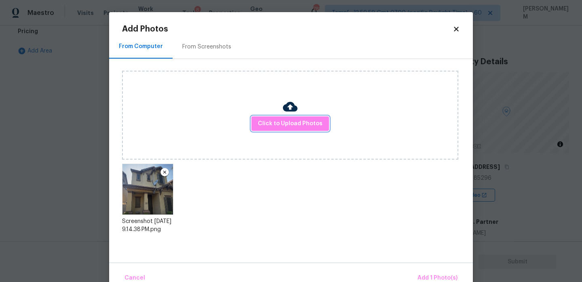
scroll to position [17, 0]
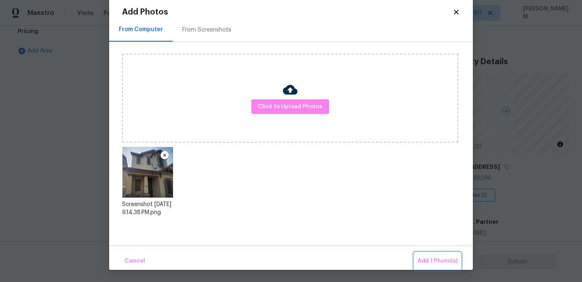
click at [434, 253] on button "Add 1 Photo(s)" at bounding box center [437, 261] width 46 height 17
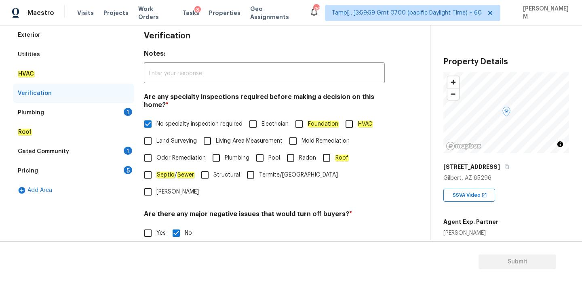
scroll to position [116, 0]
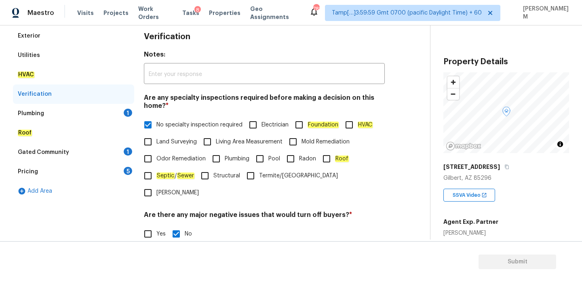
click at [97, 116] on div "Plumbing 1" at bounding box center [73, 113] width 121 height 19
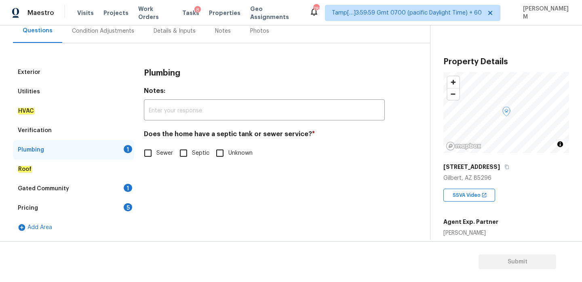
scroll to position [79, 0]
click at [157, 155] on em "Sewer" at bounding box center [164, 153] width 17 height 6
click at [156, 155] on input "Sewer" at bounding box center [147, 153] width 17 height 17
checkbox input "true"
click at [103, 181] on div "Gated Community 1" at bounding box center [73, 188] width 121 height 19
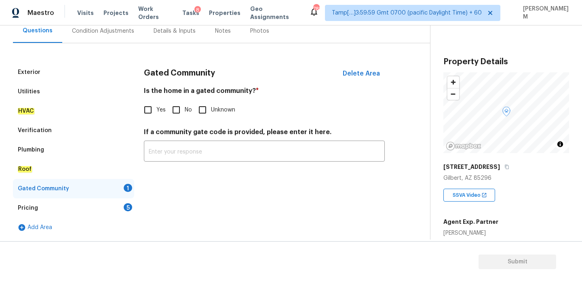
scroll to position [0, 0]
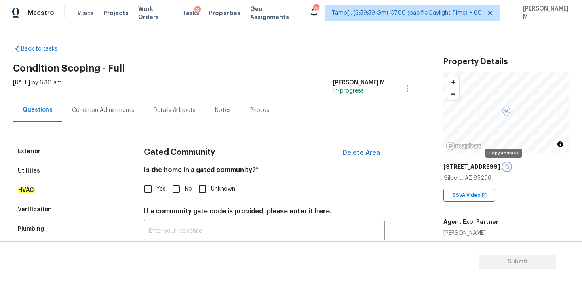
click at [503, 164] on button "button" at bounding box center [506, 166] width 7 height 7
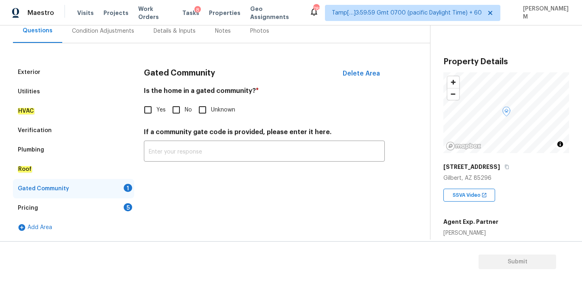
click at [174, 110] on input "No" at bounding box center [176, 109] width 17 height 17
checkbox input "true"
click at [110, 206] on div "Pricing 5" at bounding box center [73, 207] width 121 height 19
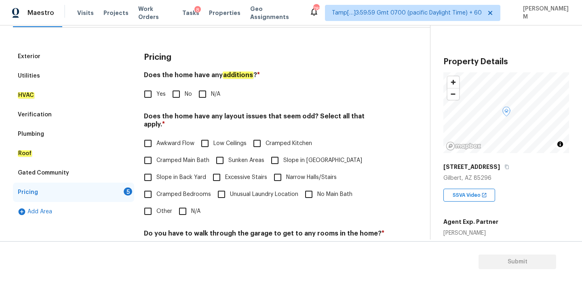
scroll to position [102, 0]
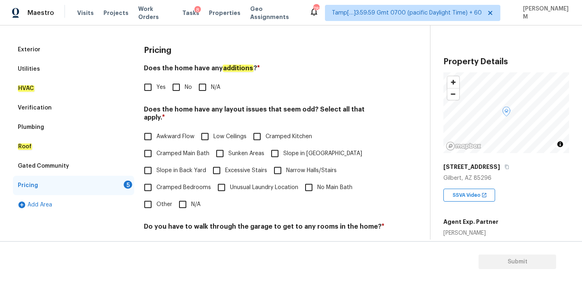
click at [205, 87] on input "N/A" at bounding box center [202, 87] width 17 height 17
checkbox input "true"
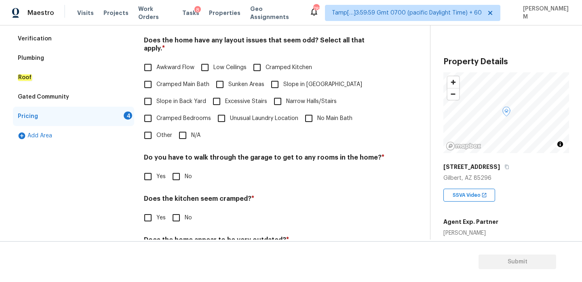
scroll to position [172, 0]
click at [180, 127] on input "N/A" at bounding box center [182, 134] width 17 height 17
checkbox input "true"
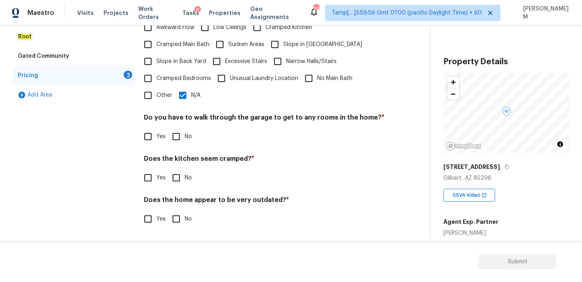
scroll to position [203, 0]
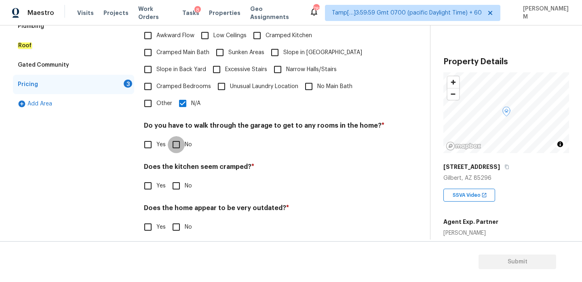
click at [179, 136] on input "No" at bounding box center [176, 144] width 17 height 17
checkbox input "true"
click at [175, 178] on input "No" at bounding box center [176, 185] width 17 height 17
checkbox input "true"
click at [170, 219] on input "No" at bounding box center [176, 227] width 17 height 17
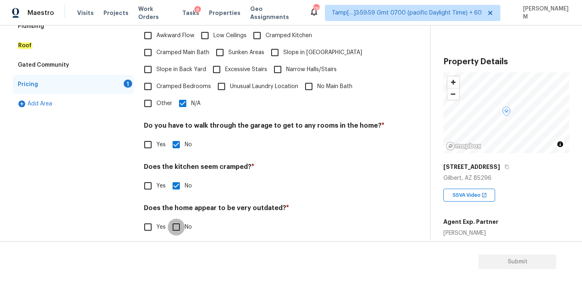
checkbox input "true"
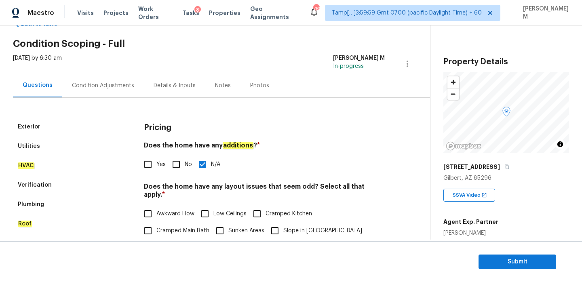
scroll to position [0, 0]
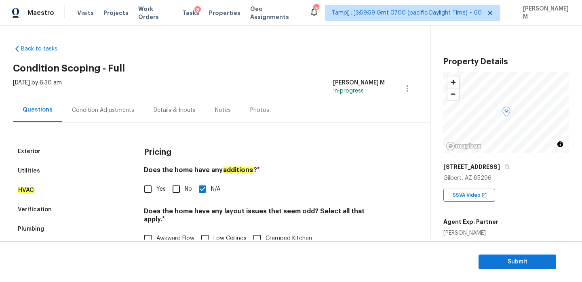
click at [63, 149] on div "Exterior" at bounding box center [73, 151] width 121 height 19
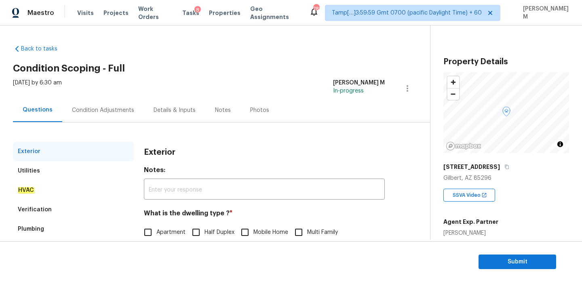
click at [91, 118] on div "Condition Adjustments" at bounding box center [103, 110] width 82 height 24
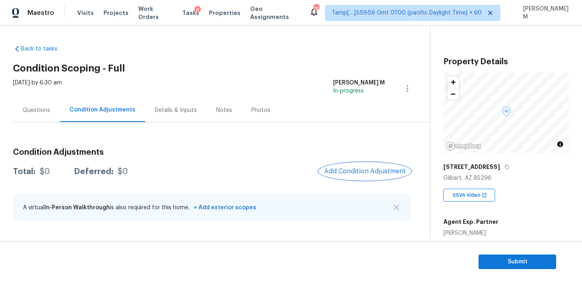
click at [346, 167] on button "Add Condition Adjustment" at bounding box center [364, 171] width 91 height 17
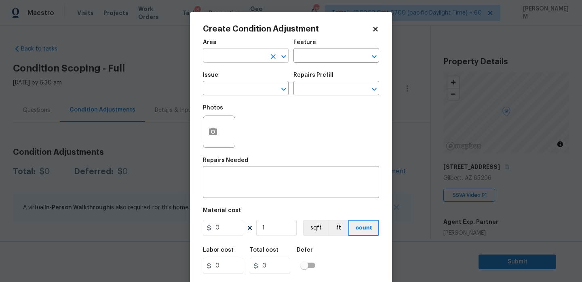
click at [231, 52] on input "text" at bounding box center [234, 56] width 63 height 13
type input "o"
type input "p"
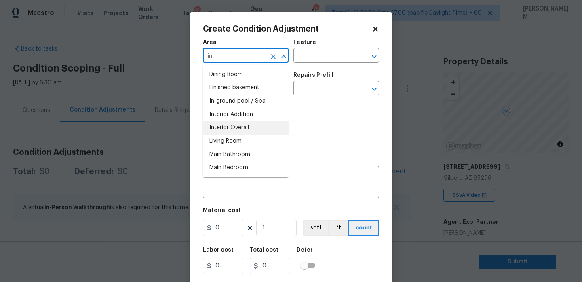
type input "i"
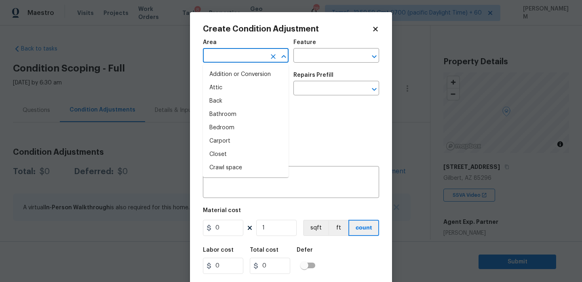
type input "i"
type input "o"
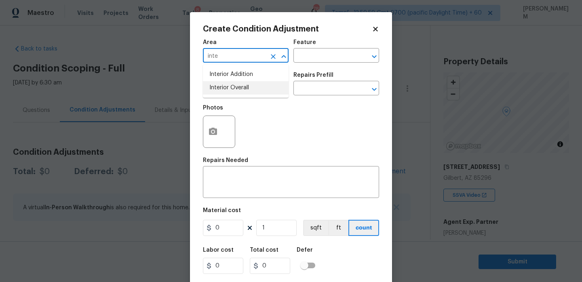
click at [235, 85] on li "Interior Overall" at bounding box center [246, 87] width 86 height 13
type input "Interior Overall"
click at [300, 56] on input "text" at bounding box center [324, 56] width 63 height 13
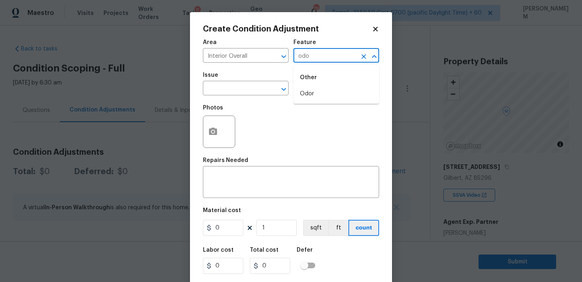
click at [326, 103] on ul "Other Odor" at bounding box center [336, 84] width 86 height 39
click at [322, 90] on li "Odor" at bounding box center [336, 93] width 86 height 13
type input "Odor"
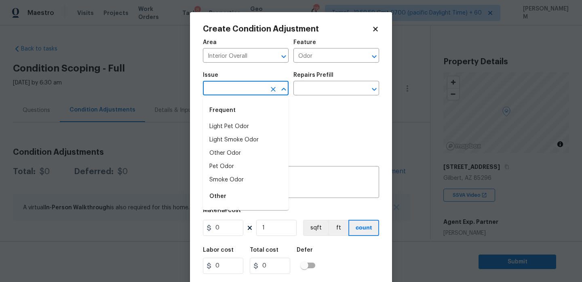
click at [250, 88] on input "text" at bounding box center [234, 89] width 63 height 13
click at [250, 131] on li "Light Pet Odor" at bounding box center [246, 126] width 86 height 13
type input "Light Pet Odor"
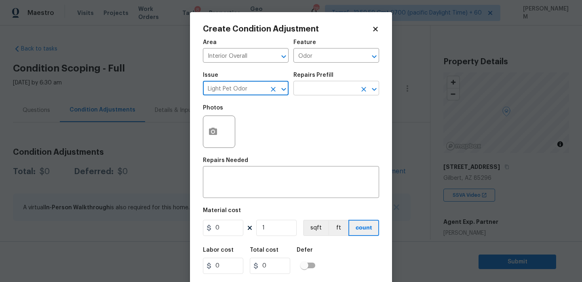
click at [304, 91] on input "text" at bounding box center [324, 89] width 63 height 13
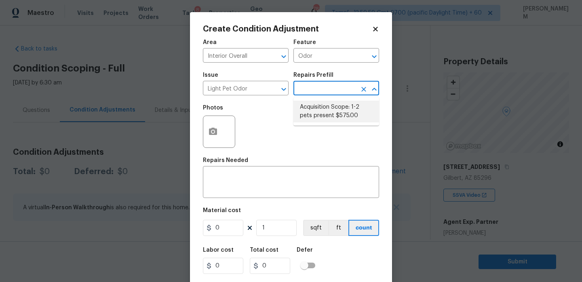
click at [329, 112] on li "Acquisition Scope: 1-2 pets present $575.00" at bounding box center [336, 112] width 86 height 22
type textarea "Acquisition Scope: 1-2 pets present"
type input "575"
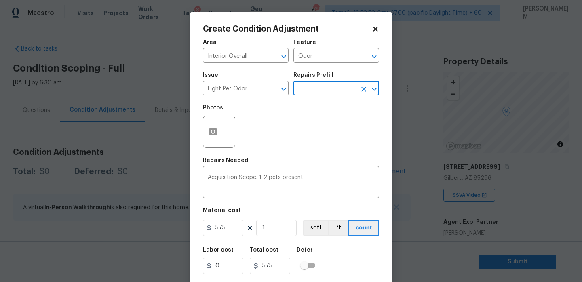
scroll to position [20, 0]
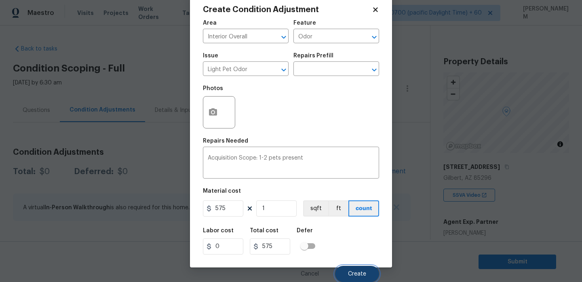
click at [359, 272] on span "Create" at bounding box center [357, 274] width 18 height 6
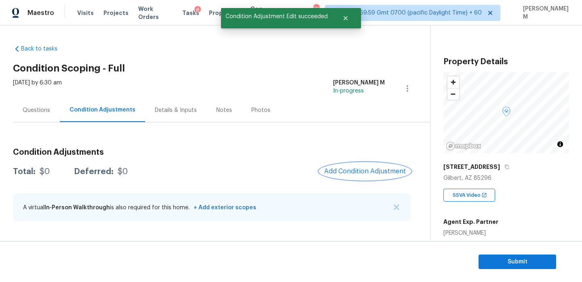
scroll to position [0, 0]
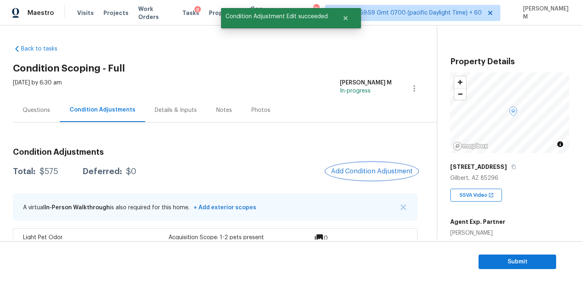
click at [381, 169] on span "Add Condition Adjustment" at bounding box center [372, 171] width 82 height 7
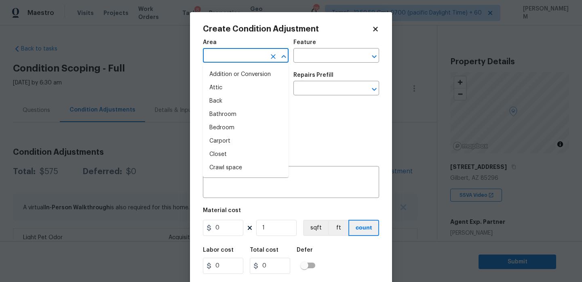
click at [253, 61] on input "text" at bounding box center [234, 56] width 63 height 13
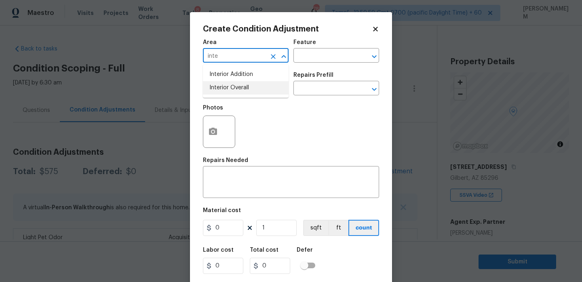
click at [257, 87] on li "Interior Overall" at bounding box center [246, 87] width 86 height 13
type input "Interior Overall"
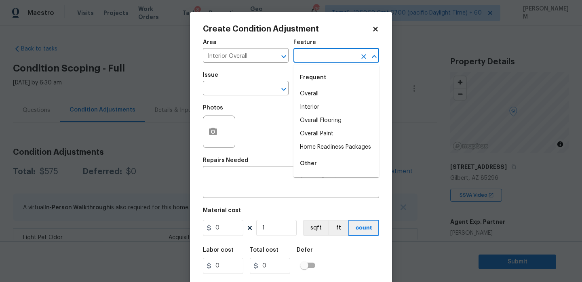
click at [310, 56] on input "text" at bounding box center [324, 56] width 63 height 13
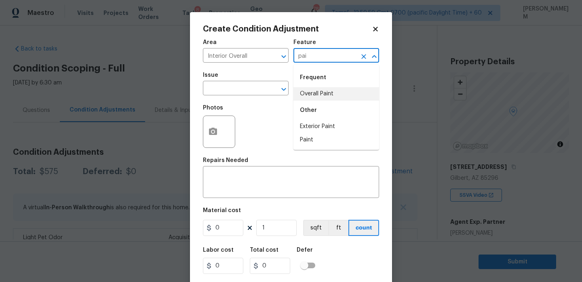
click at [322, 98] on li "Overall Paint" at bounding box center [336, 93] width 86 height 13
type input "Overall Paint"
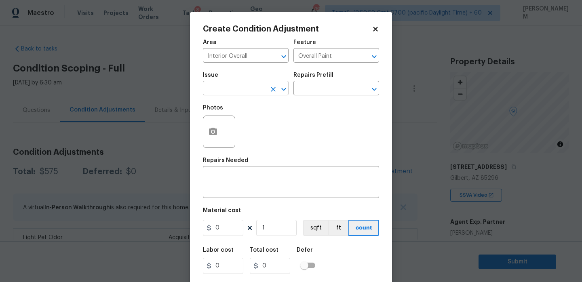
click at [246, 95] on span "Issue ​" at bounding box center [246, 84] width 86 height 33
click at [246, 92] on input "text" at bounding box center [234, 89] width 63 height 13
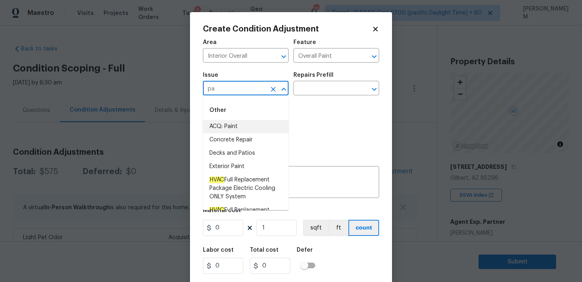
click at [253, 127] on li "ACQ: Paint" at bounding box center [246, 126] width 86 height 13
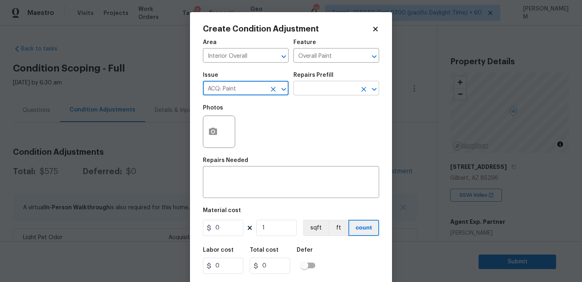
type input "ACQ: Paint"
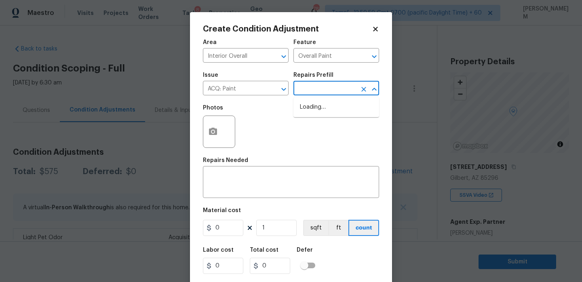
click at [317, 87] on input "text" at bounding box center [324, 89] width 63 height 13
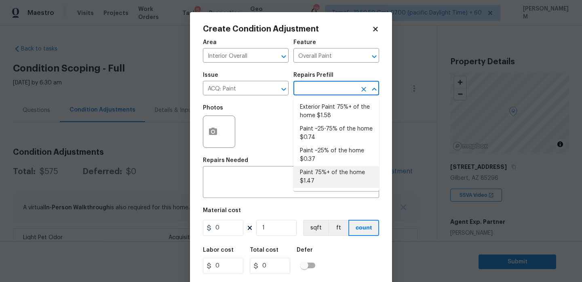
click at [350, 178] on li "Paint 75%+ of the home $1.47" at bounding box center [336, 177] width 86 height 22
type input "Acquisition"
type textarea "Acquisition Scope: 75%+ of the home will likely require interior paint"
type input "1.47"
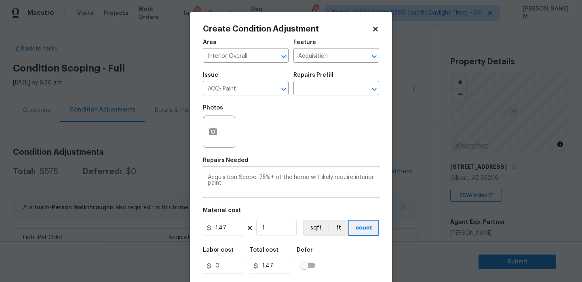
click at [265, 149] on div "Photos" at bounding box center [291, 126] width 176 height 53
drag, startPoint x: 272, startPoint y: 224, endPoint x: 247, endPoint y: 224, distance: 24.3
click at [247, 224] on div "1.47 1 sqft ft count" at bounding box center [291, 228] width 176 height 16
paste input "2036"
type input "2036"
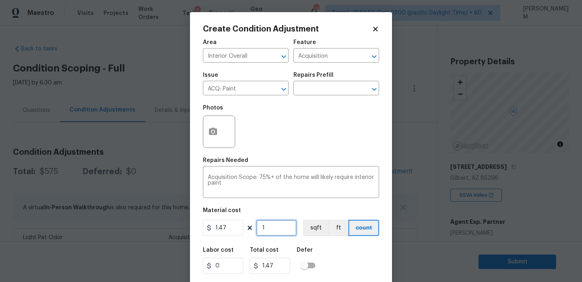
type input "2992.92"
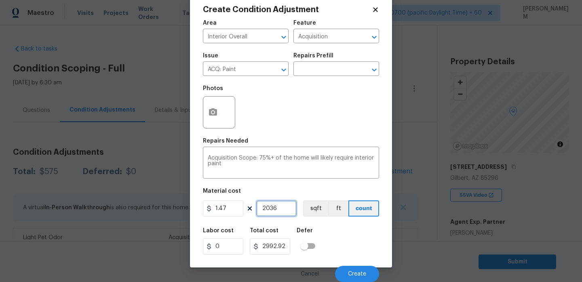
type input "2036"
click at [213, 115] on icon "button" at bounding box center [213, 111] width 8 height 7
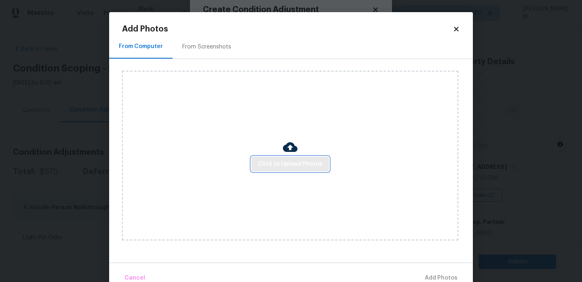
click at [291, 167] on span "Click to Upload Photos" at bounding box center [290, 164] width 65 height 10
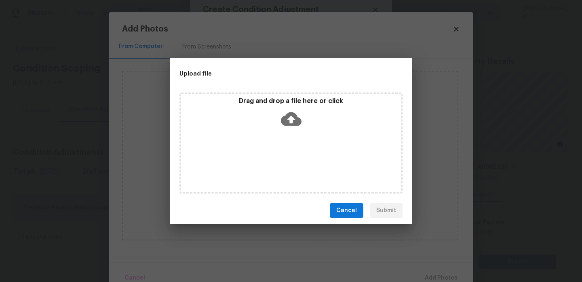
click at [287, 118] on icon at bounding box center [291, 119] width 21 height 14
